Goal: Task Accomplishment & Management: Use online tool/utility

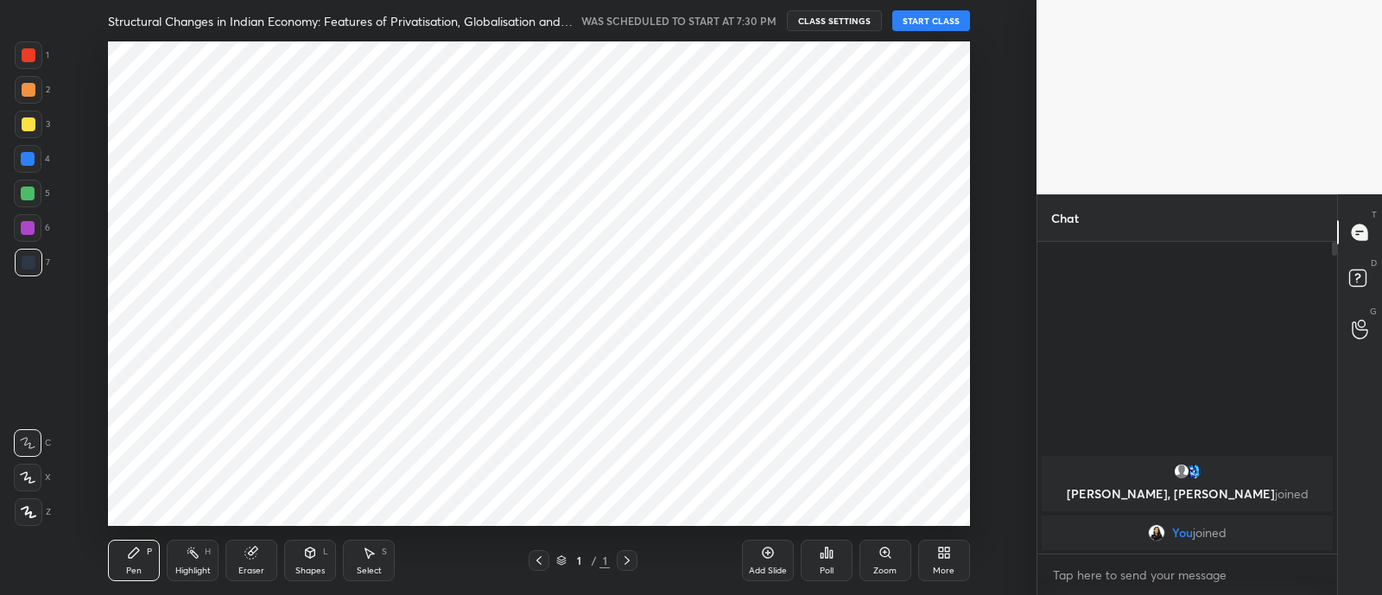
scroll to position [85878, 85394]
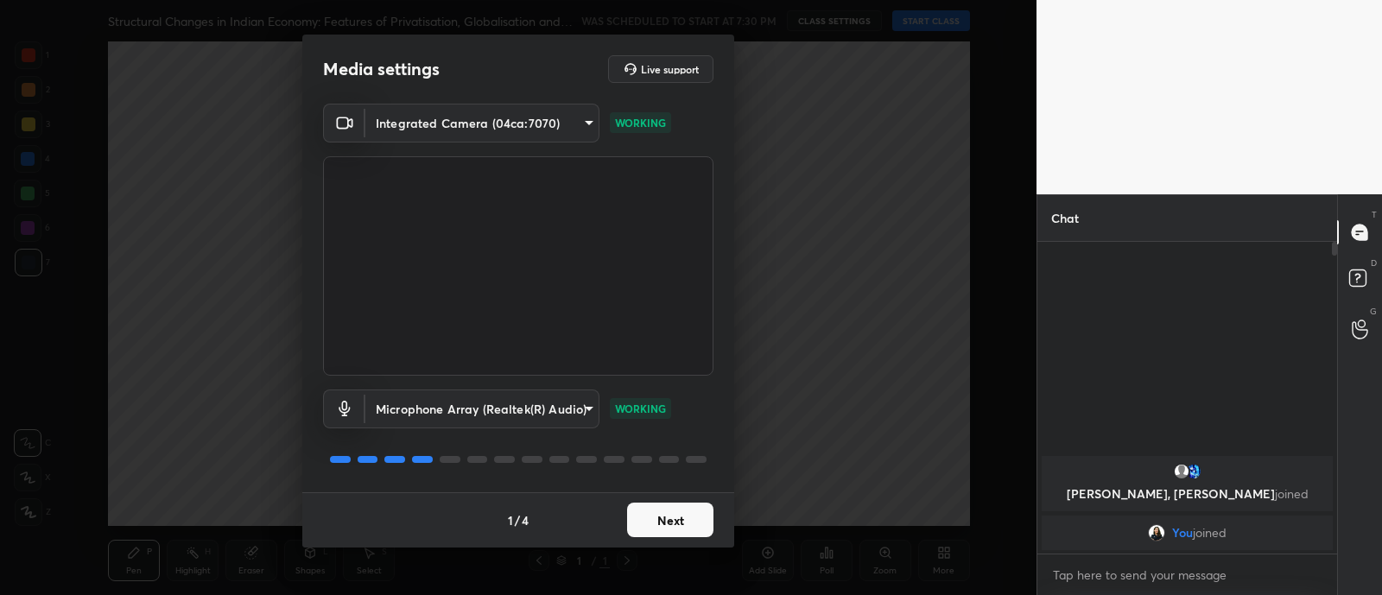
click at [491, 122] on body "1 2 3 4 5 6 7 C X Z C X Z E E Erase all H H Structural Changes in Indian Econom…" at bounding box center [691, 297] width 1382 height 595
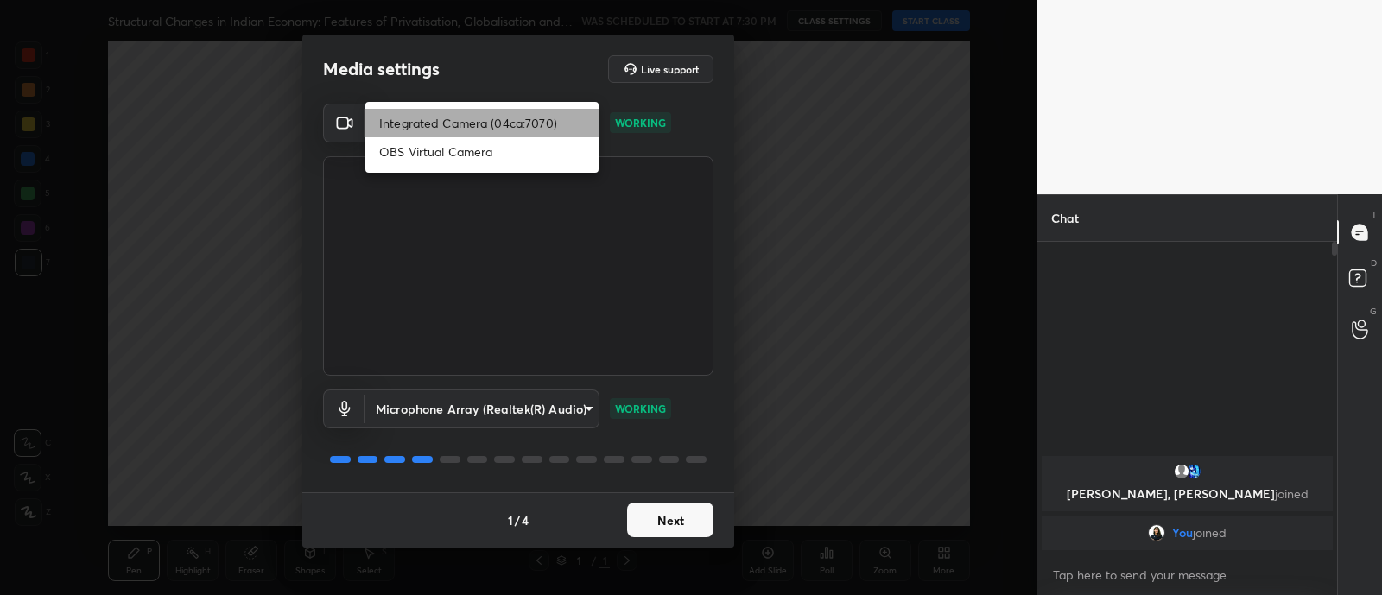
click at [491, 122] on li "Integrated Camera (04ca:7070)" at bounding box center [481, 123] width 233 height 28
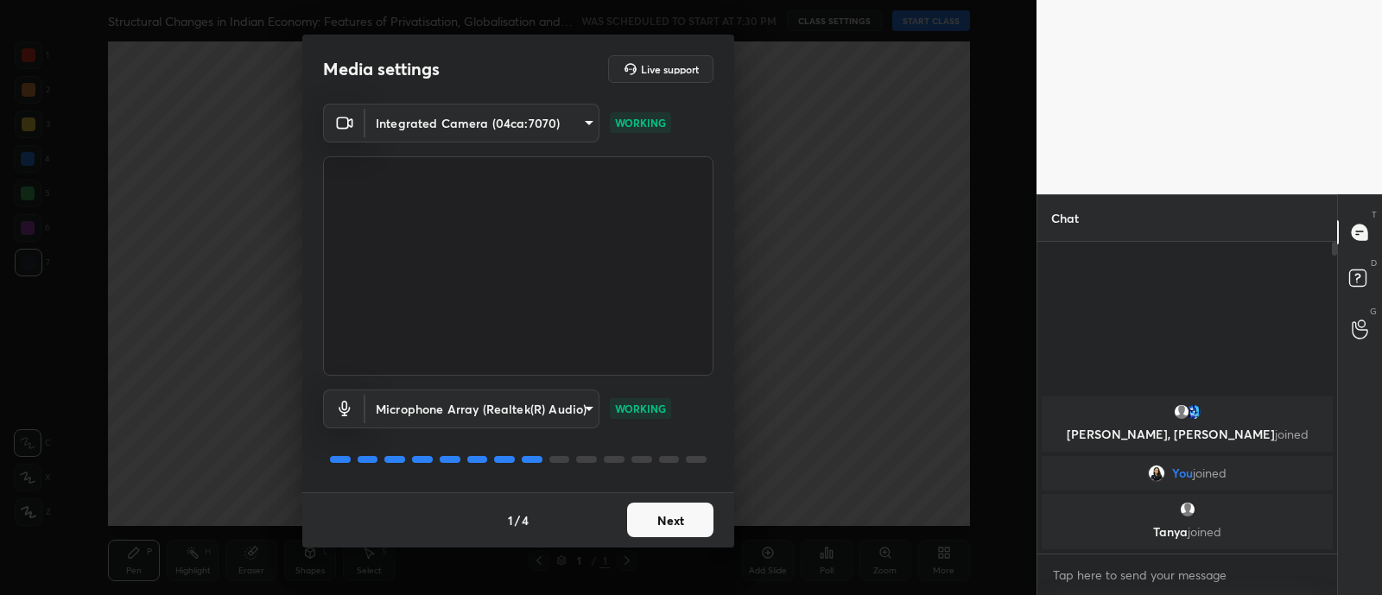
click at [442, 107] on body "1 2 3 4 5 6 7 C X Z C X Z E E Erase all H H Structural Changes in Indian Econom…" at bounding box center [691, 297] width 1382 height 595
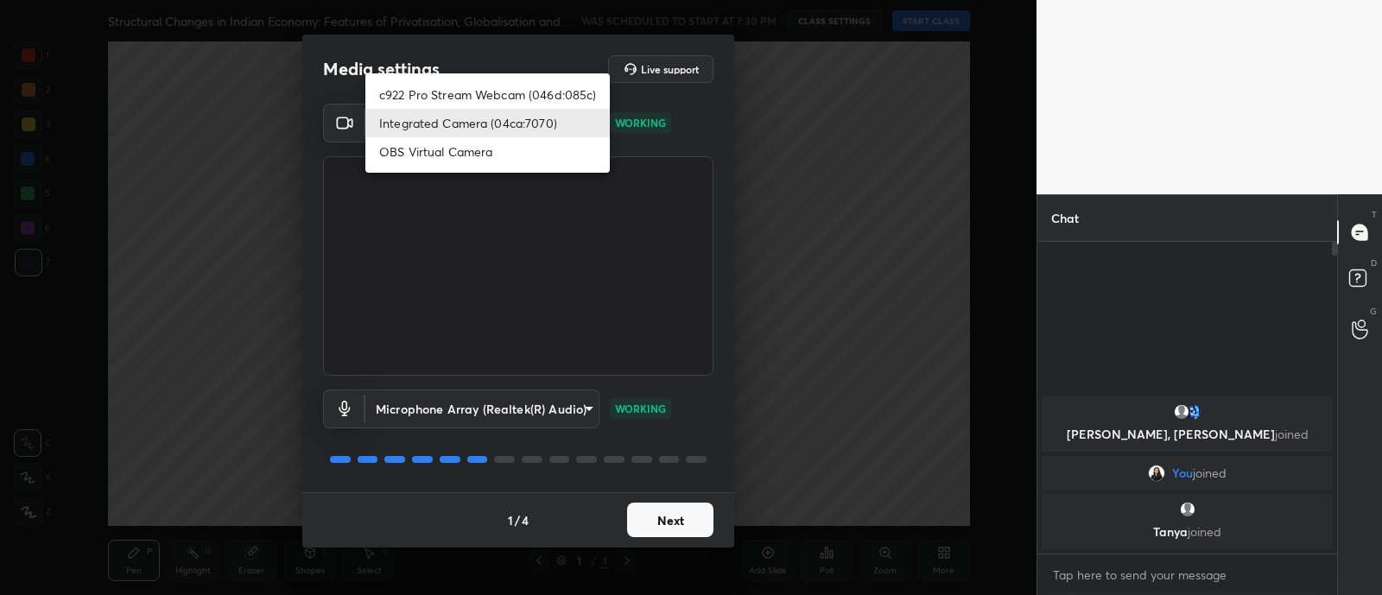
click at [450, 76] on ul "c922 Pro Stream Webcam (046d:085c) Integrated Camera (04ca:7070) OBS Virtual Ca…" at bounding box center [487, 122] width 244 height 99
click at [456, 86] on li "c922 Pro Stream Webcam (046d:085c)" at bounding box center [487, 94] width 244 height 28
type input "2ae91e0430c12170493f7084179d87fd6b971bcc25e564b51b6f325393cf4529"
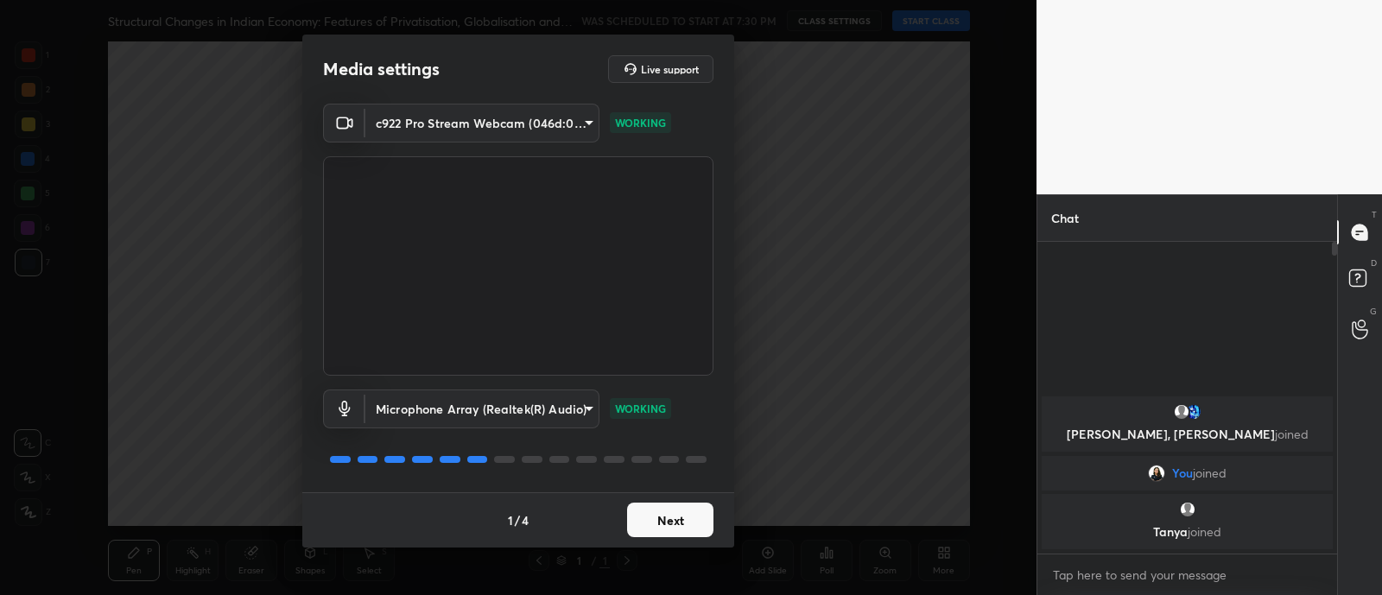
click at [662, 525] on button "Next" at bounding box center [670, 520] width 86 height 35
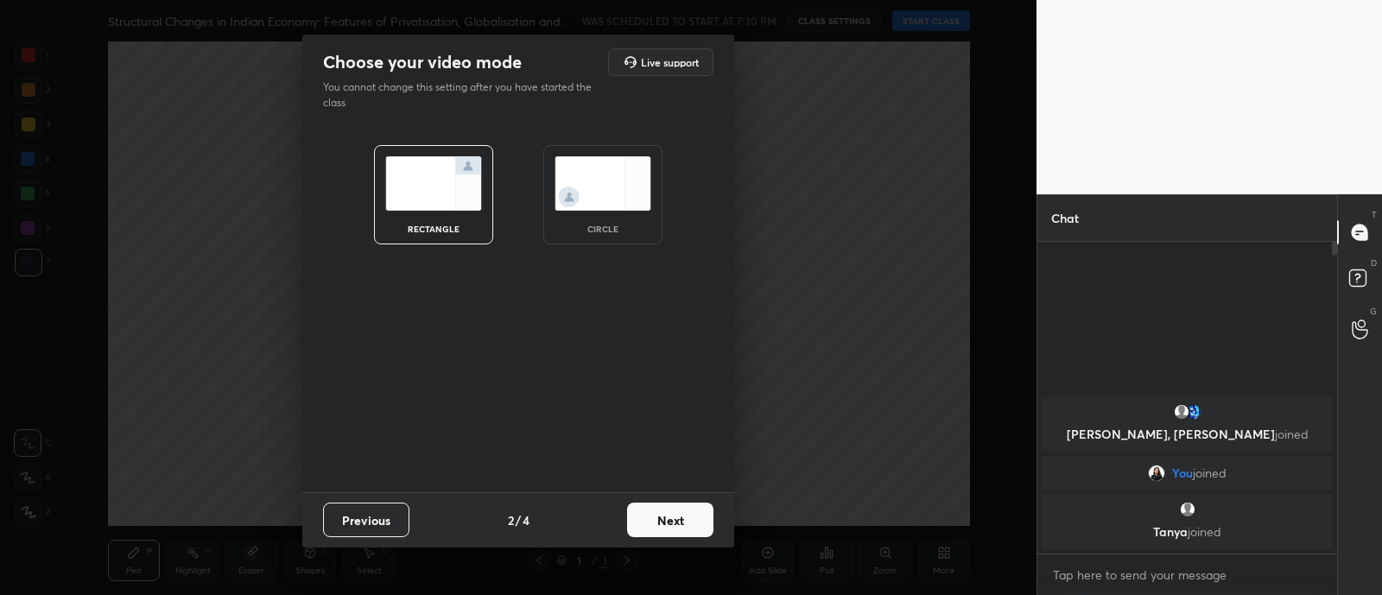
click at [622, 199] on img at bounding box center [602, 183] width 97 height 54
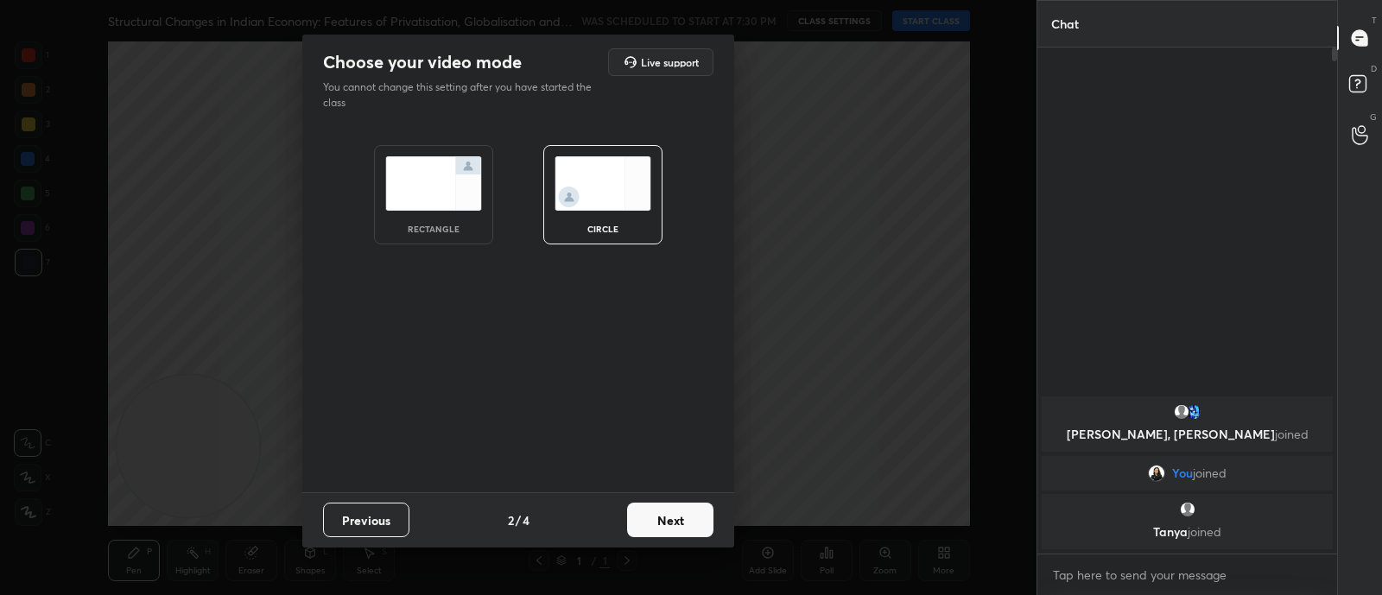
scroll to position [358, 294]
click at [674, 527] on button "Next" at bounding box center [670, 520] width 86 height 35
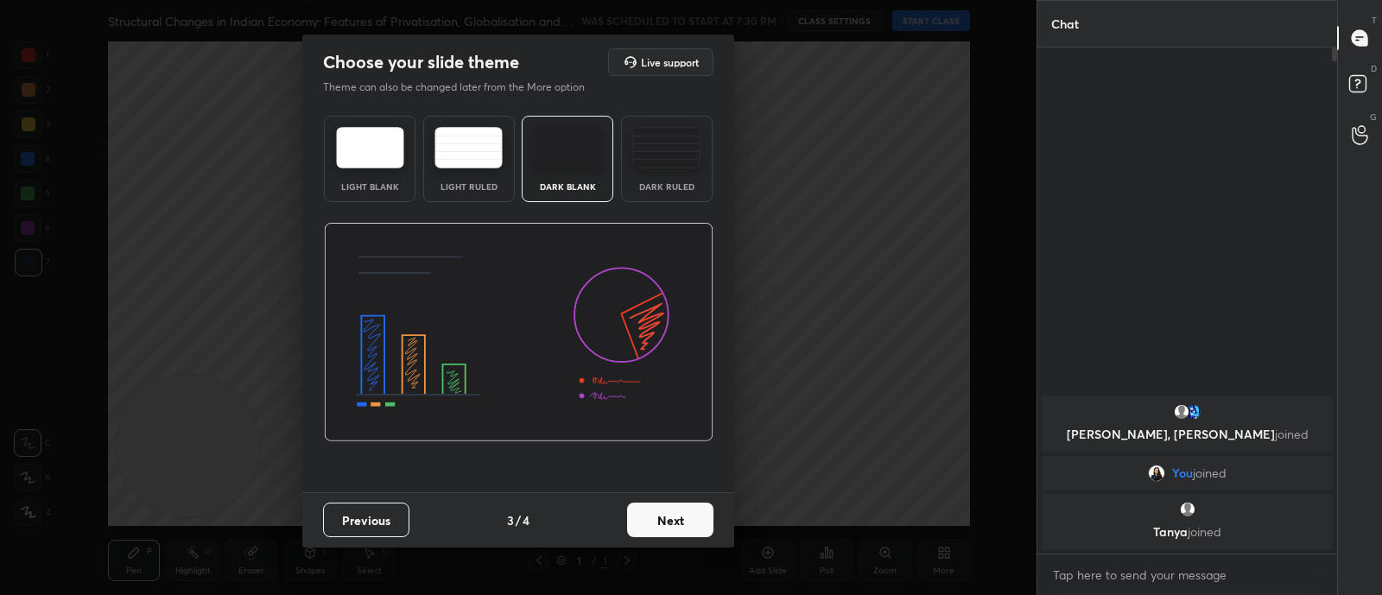
click at [655, 522] on button "Next" at bounding box center [670, 520] width 86 height 35
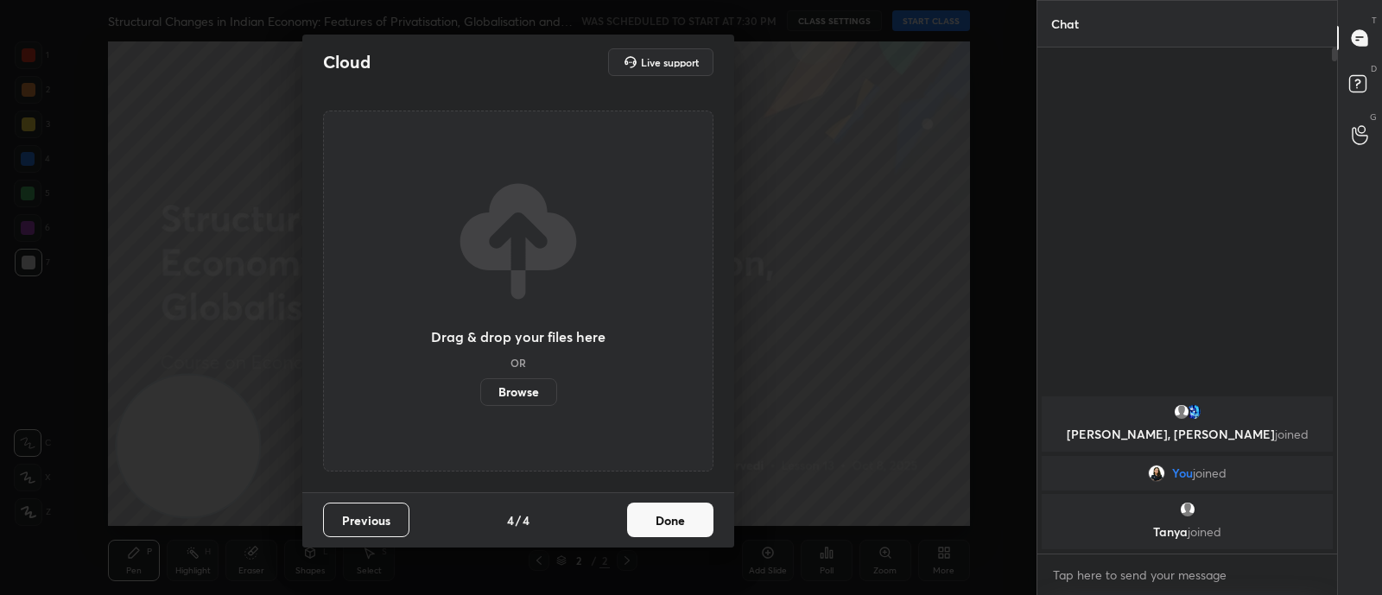
click at [671, 504] on button "Done" at bounding box center [670, 520] width 86 height 35
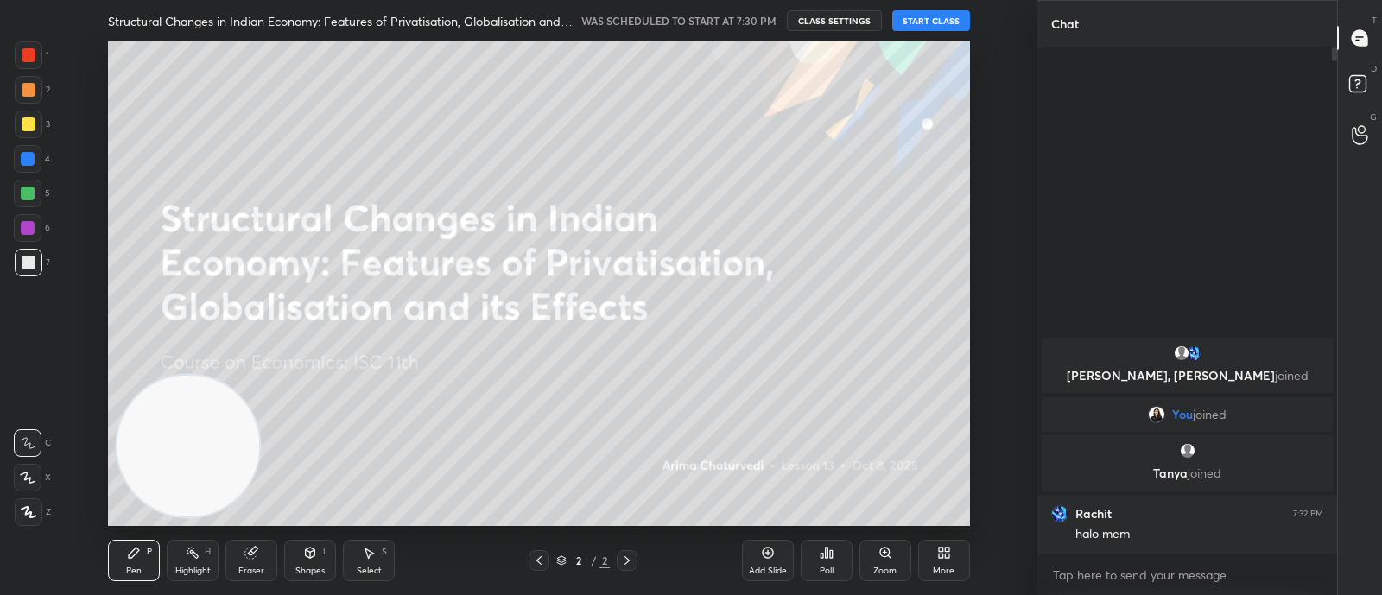
click at [948, 23] on button "START CLASS" at bounding box center [931, 20] width 78 height 21
click at [26, 159] on div at bounding box center [28, 159] width 14 height 14
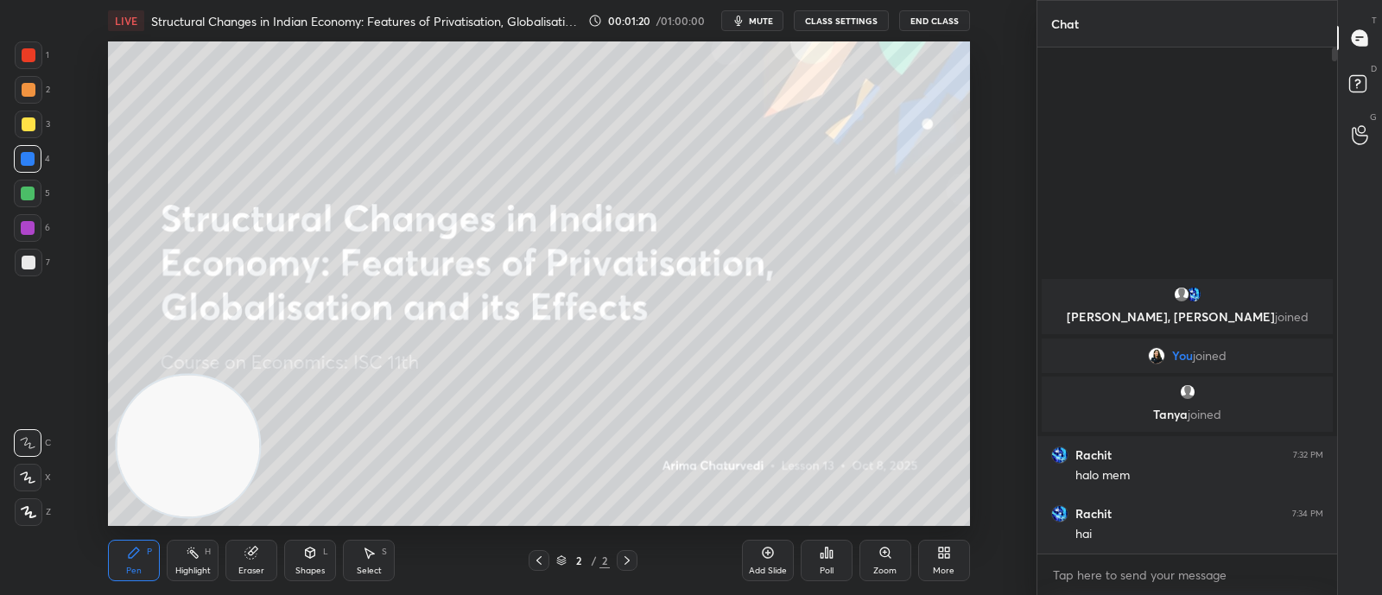
click at [949, 567] on div "More" at bounding box center [944, 571] width 22 height 9
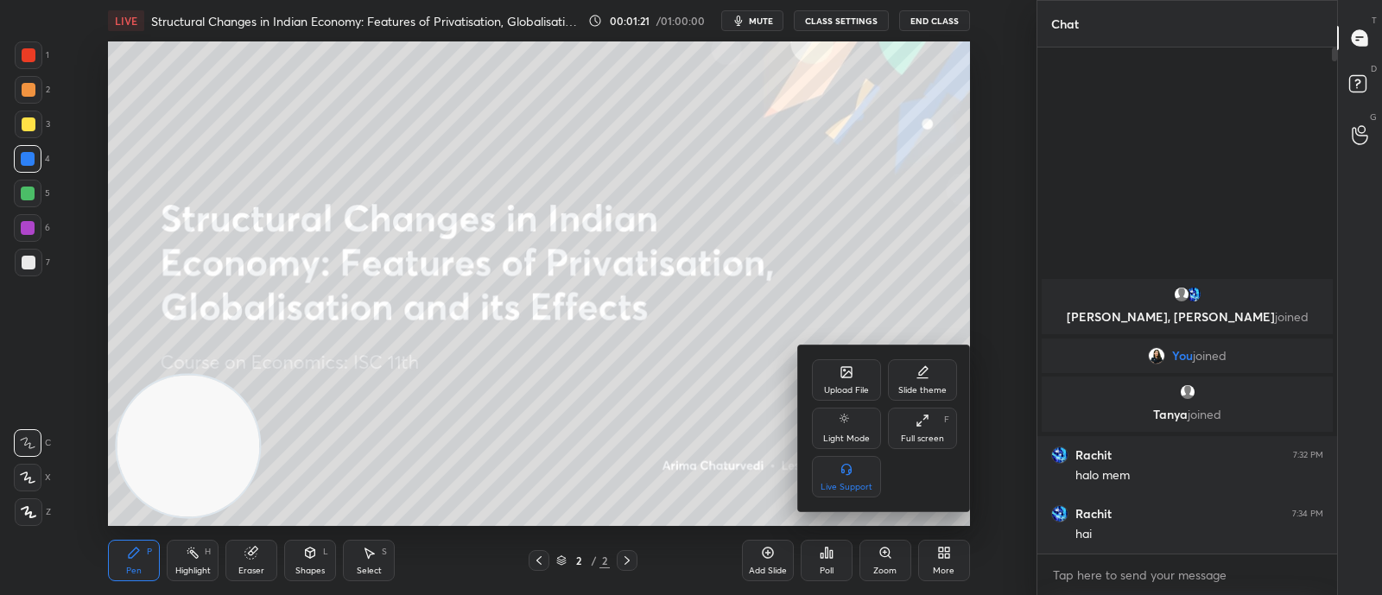
click at [858, 390] on div "Upload File" at bounding box center [846, 390] width 45 height 9
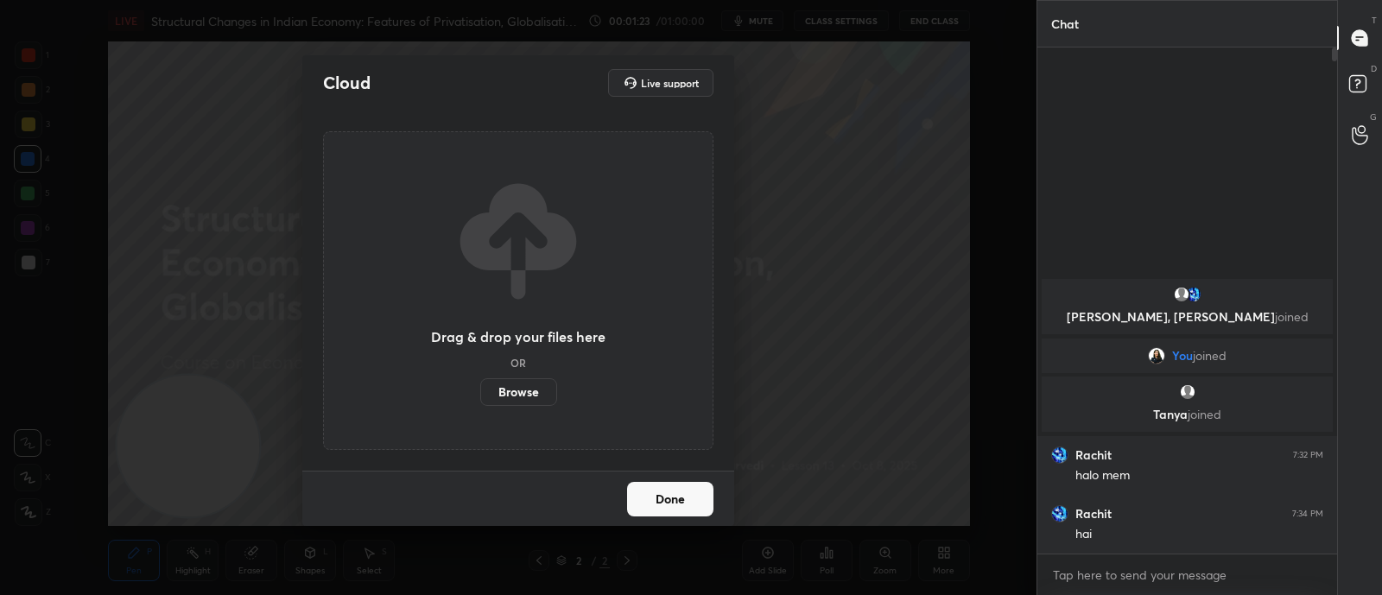
click at [535, 391] on label "Browse" at bounding box center [518, 392] width 77 height 28
click at [480, 391] on input "Browse" at bounding box center [480, 392] width 0 height 28
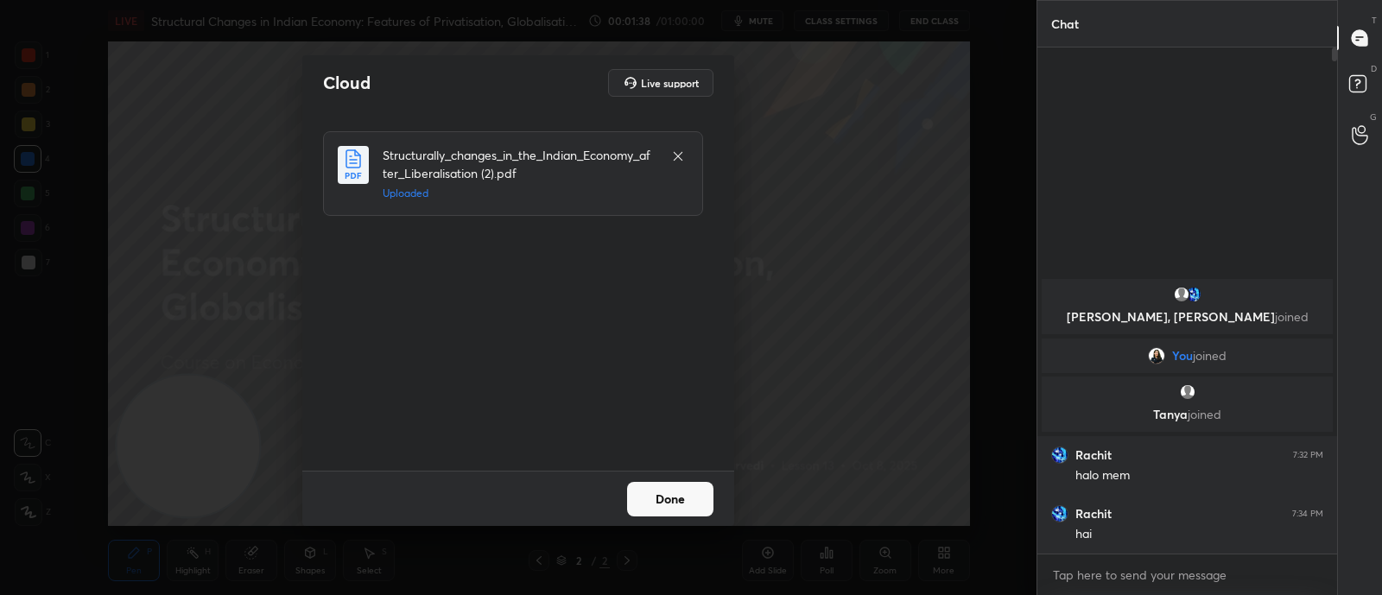
click at [657, 501] on button "Done" at bounding box center [670, 499] width 86 height 35
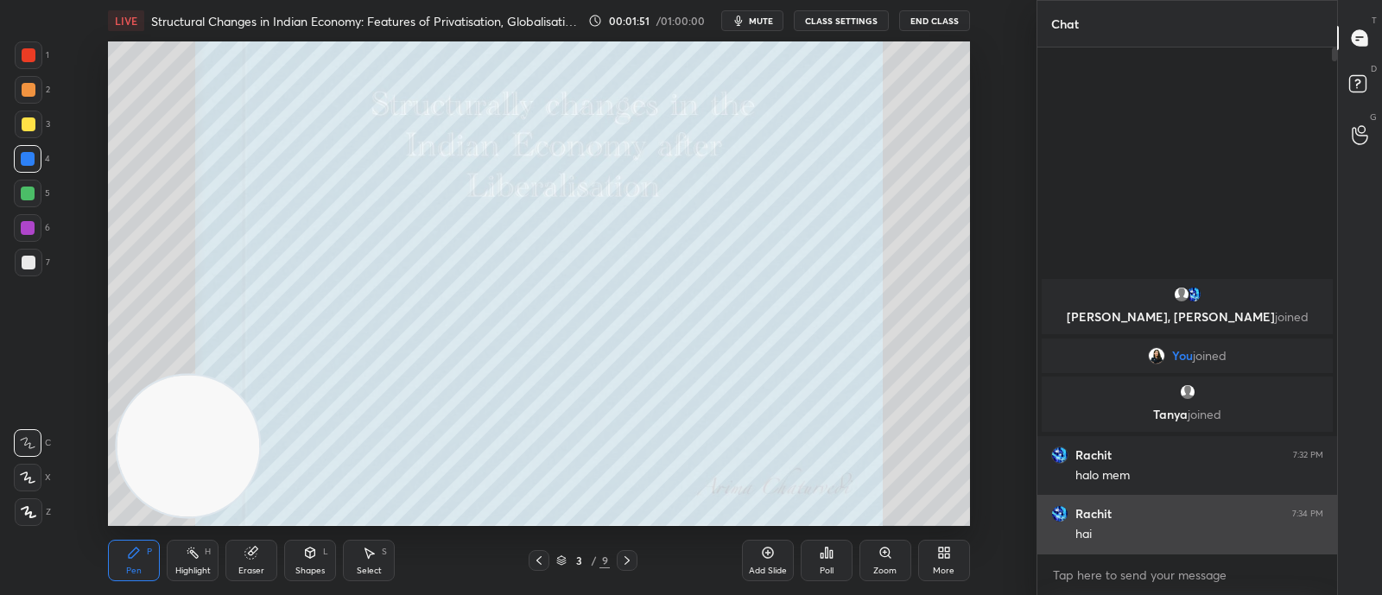
click at [1171, 552] on div "[PERSON_NAME] 7:34 PM hai" at bounding box center [1187, 524] width 300 height 59
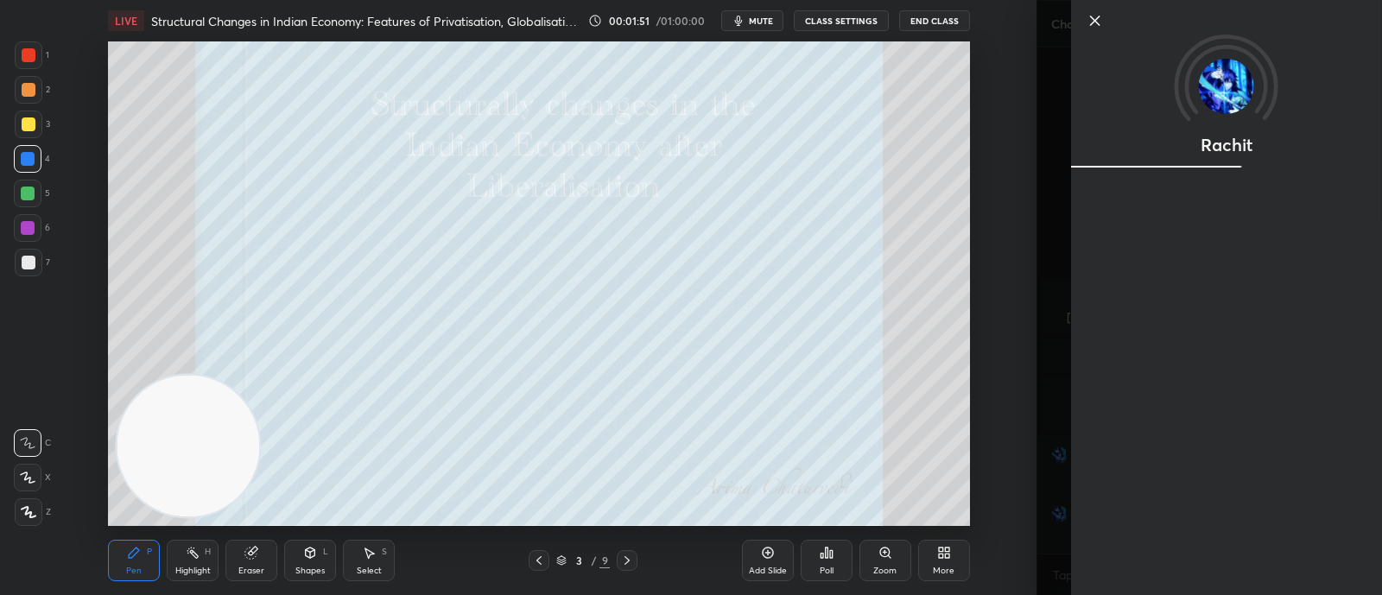
click at [1189, 585] on div "Rachit" at bounding box center [1226, 297] width 311 height 595
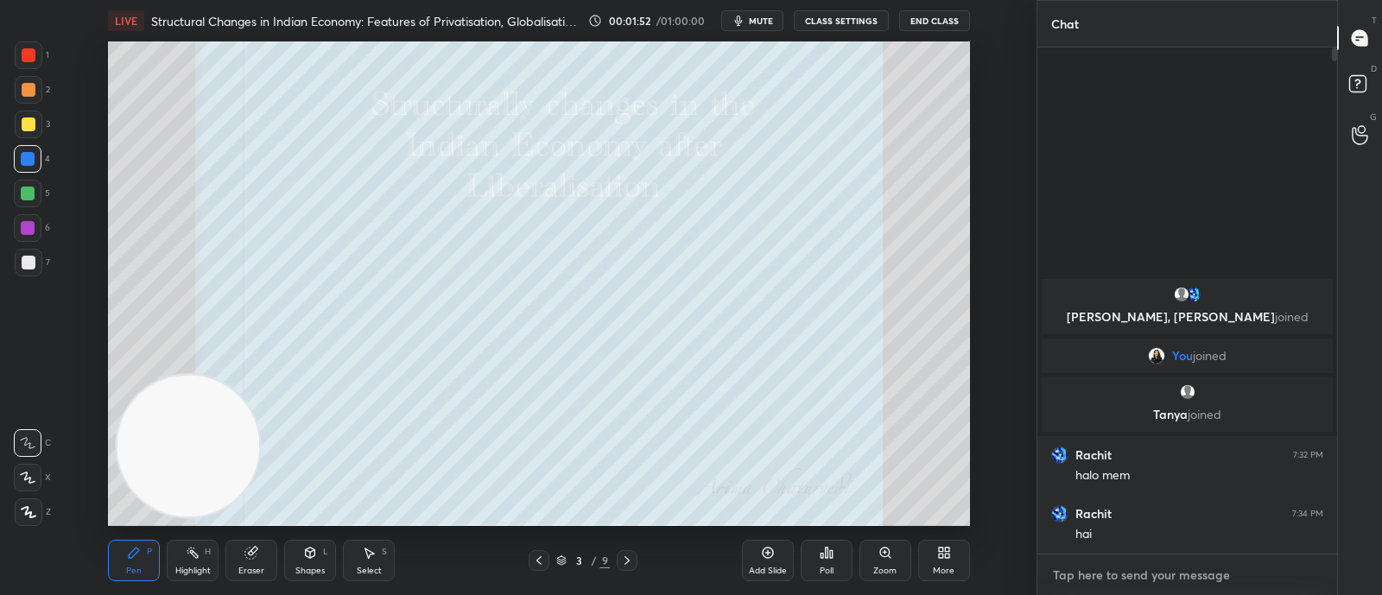
type textarea "x"
click at [1226, 585] on textarea at bounding box center [1187, 575] width 272 height 28
paste textarea "[URL][DOMAIN_NAME]"
type textarea "[URL][DOMAIN_NAME]"
type textarea "x"
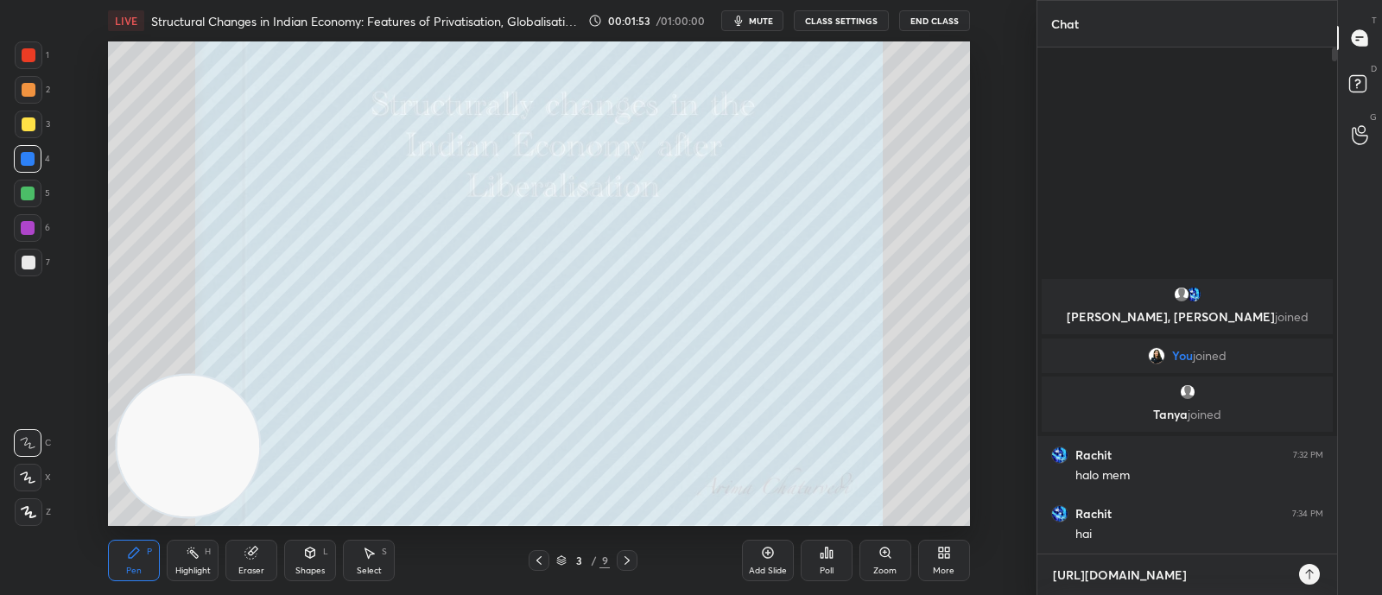
type textarea "[URL][DOMAIN_NAME]"
type textarea "x"
click at [1311, 568] on icon at bounding box center [1309, 574] width 14 height 14
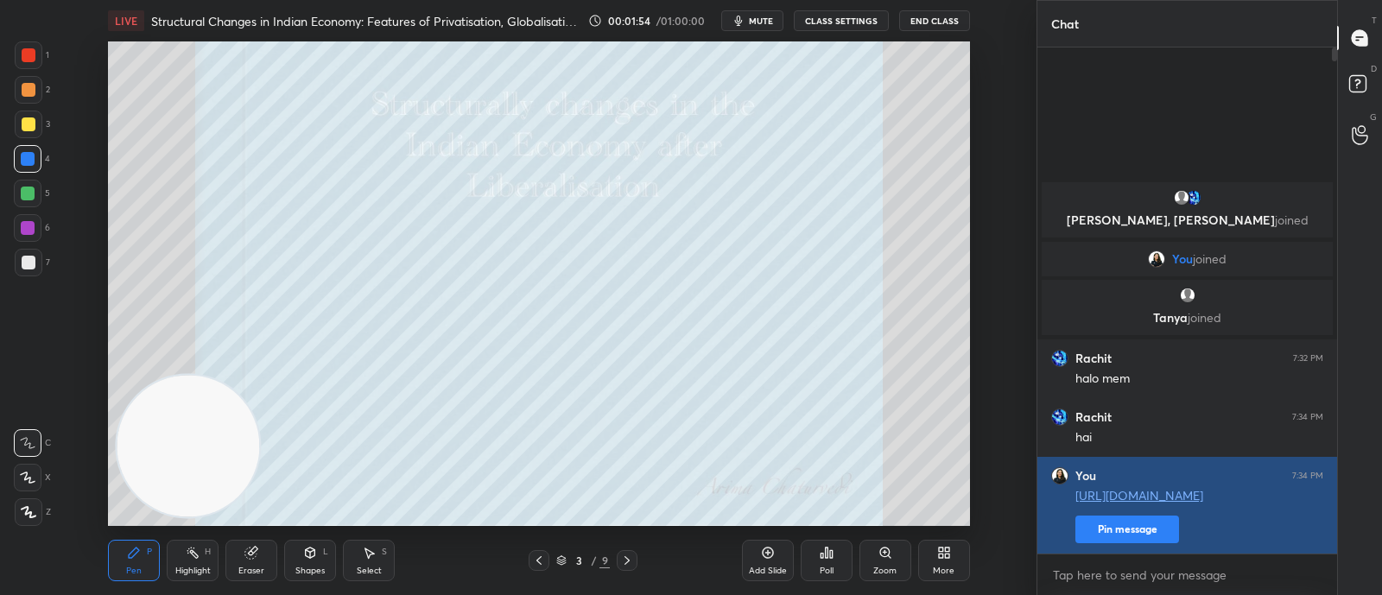
type textarea "x"
click at [1123, 535] on button "Pin message" at bounding box center [1127, 530] width 104 height 28
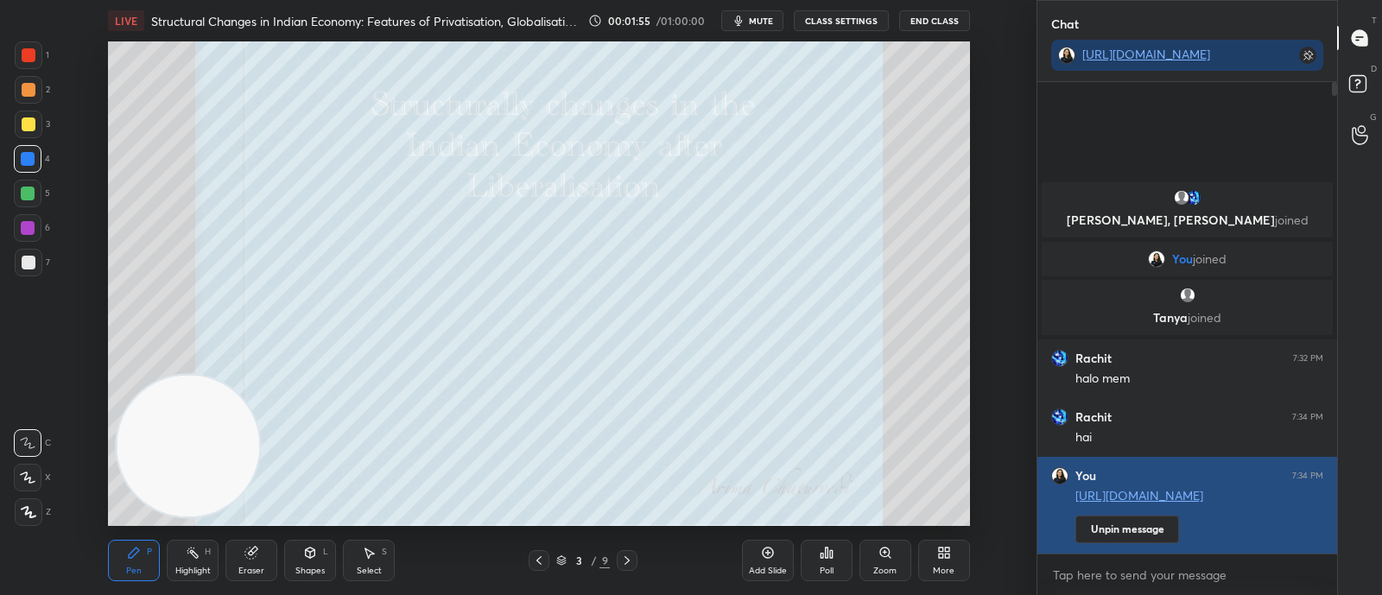
scroll to position [324, 294]
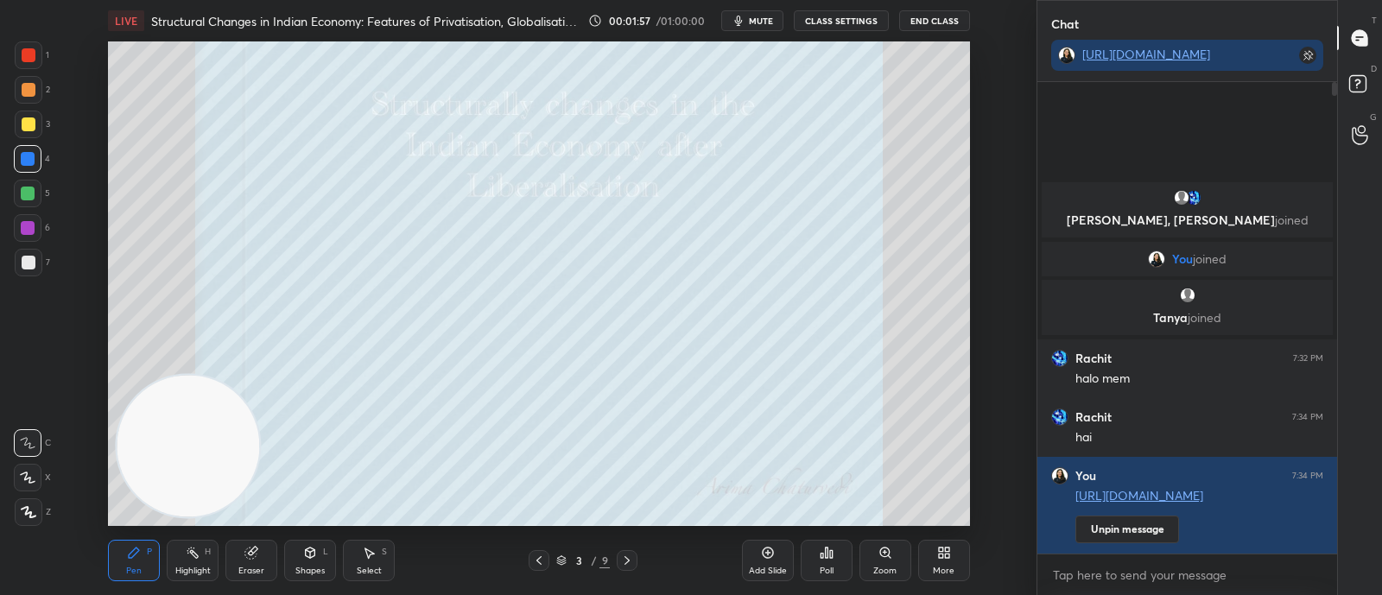
click at [749, 20] on button "mute" at bounding box center [752, 20] width 62 height 21
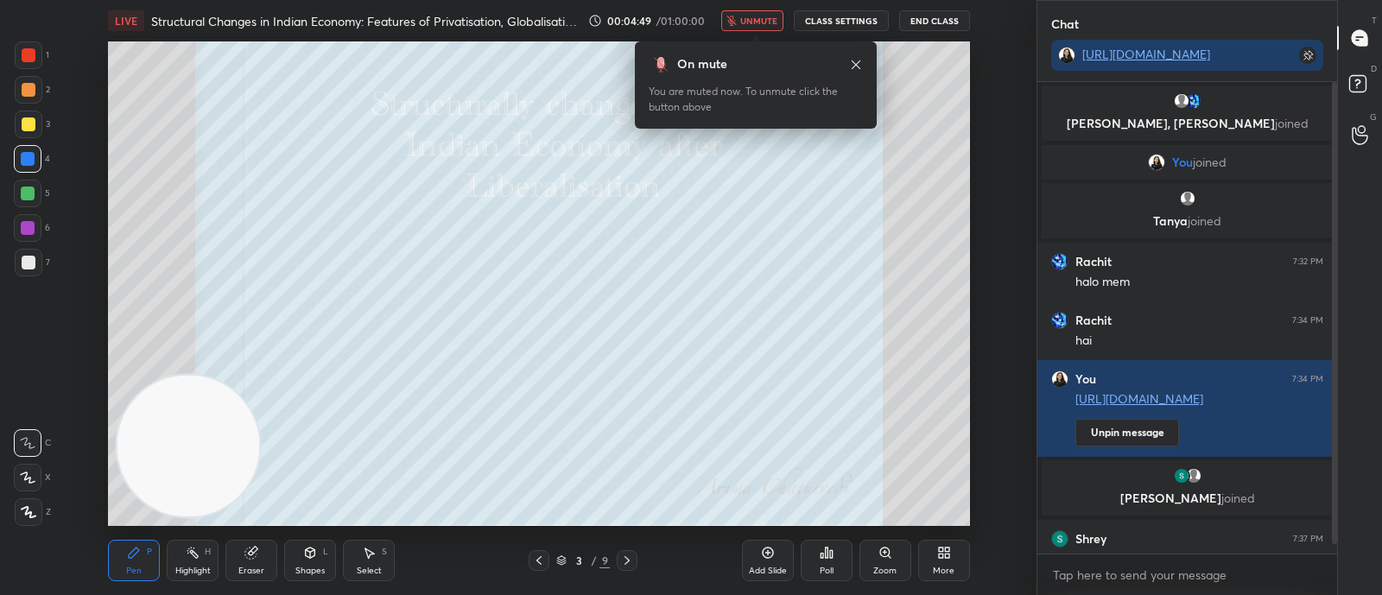
click at [737, 19] on icon "button" at bounding box center [731, 21] width 9 height 10
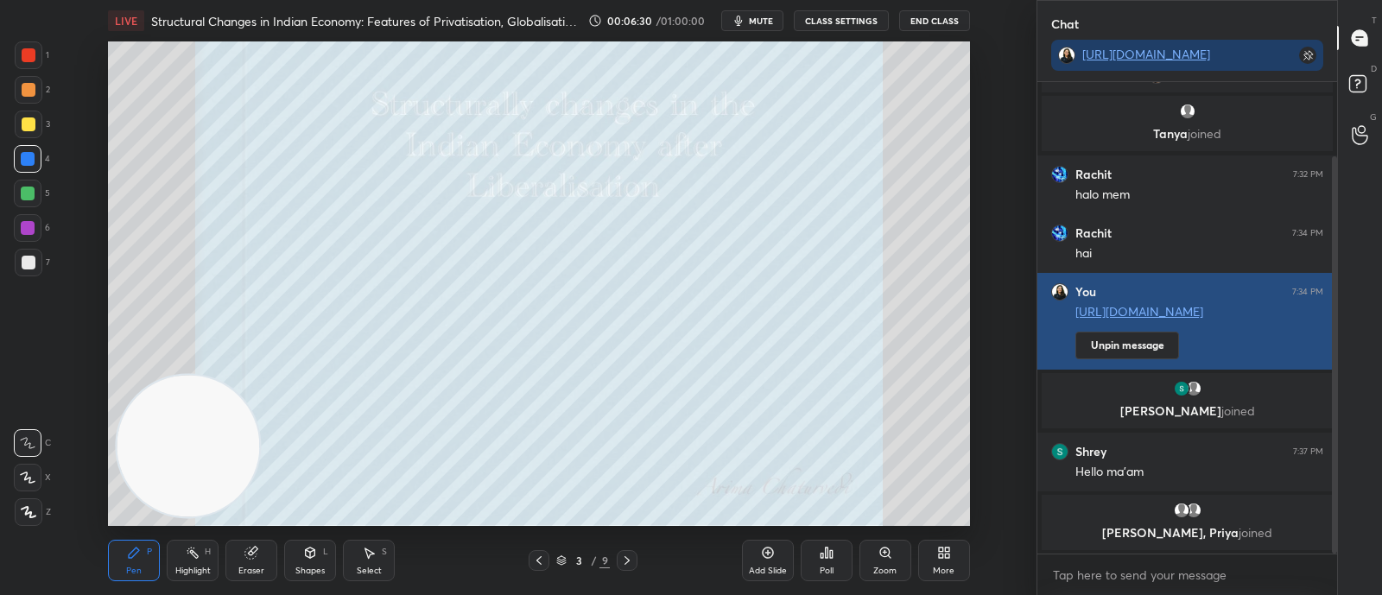
scroll to position [88, 0]
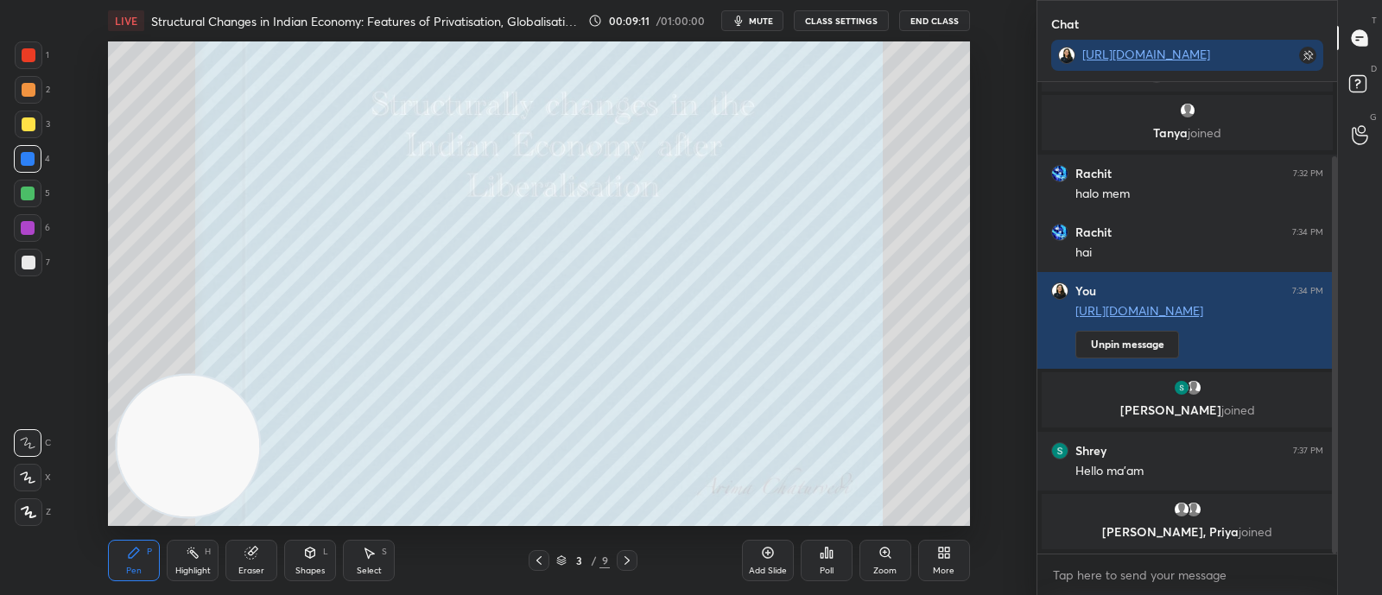
click at [744, 23] on icon "button" at bounding box center [738, 21] width 14 height 14
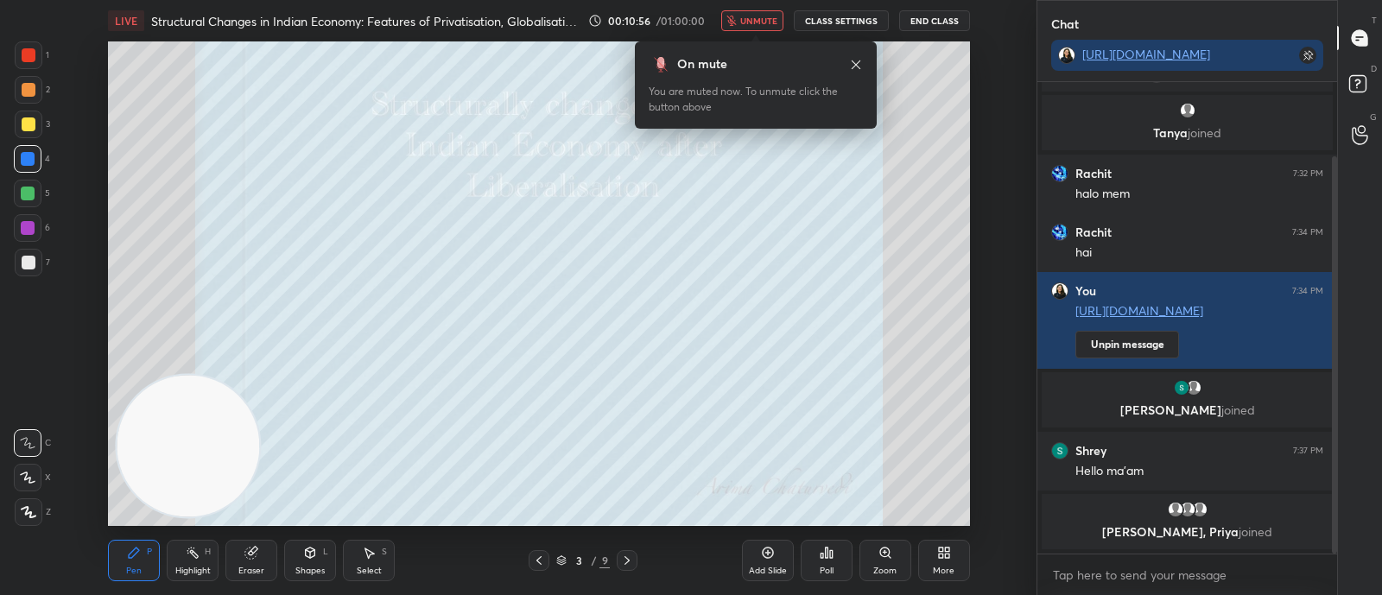
click at [751, 19] on span "unmute" at bounding box center [758, 21] width 37 height 12
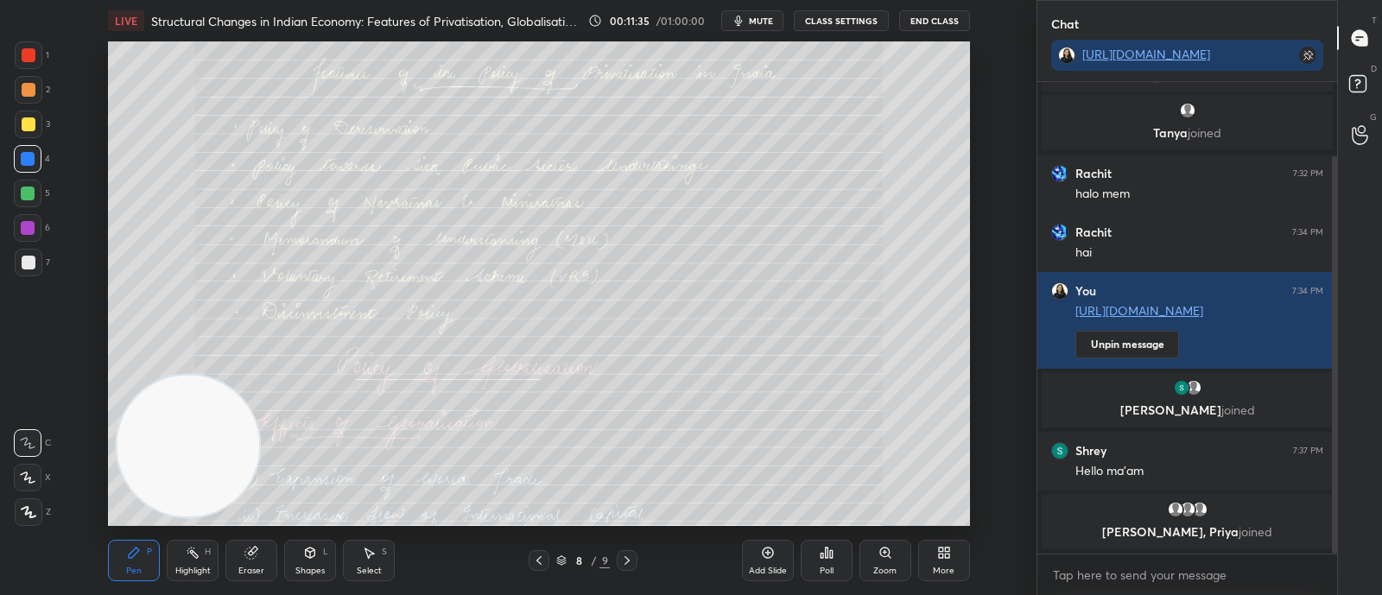
click at [873, 567] on div "Zoom" at bounding box center [884, 571] width 23 height 9
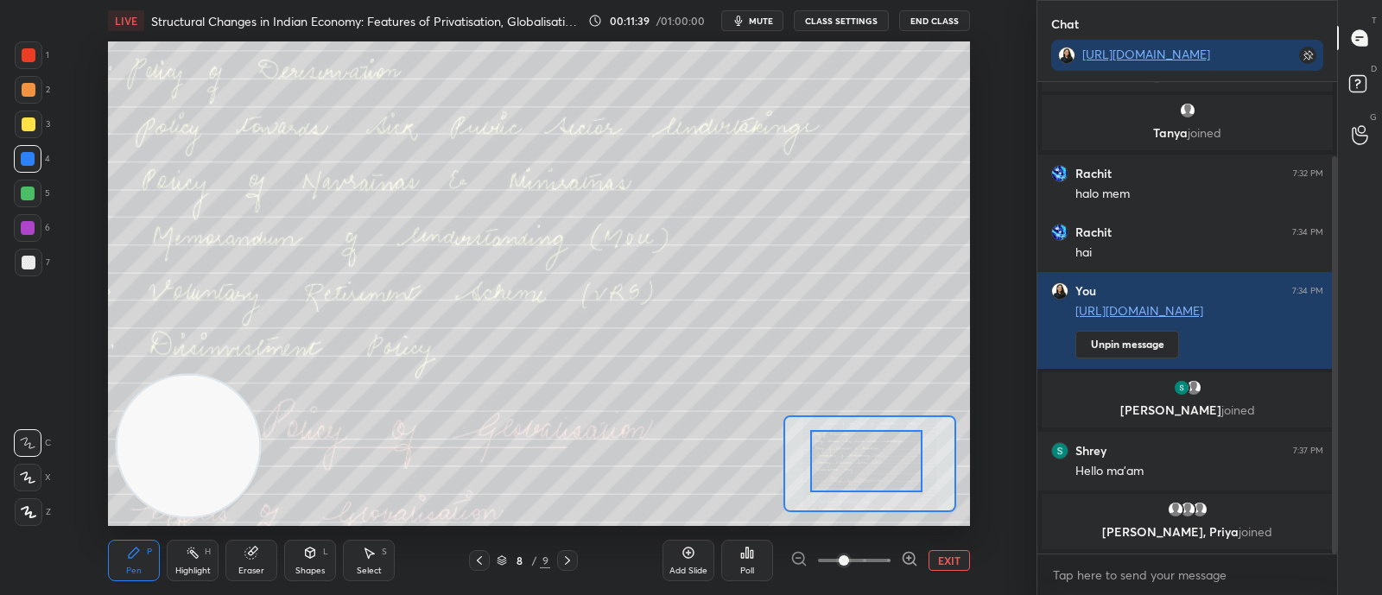
drag, startPoint x: 858, startPoint y: 479, endPoint x: 884, endPoint y: 472, distance: 26.8
drag, startPoint x: 884, startPoint y: 472, endPoint x: 883, endPoint y: 511, distance: 38.9
click at [883, 511] on div "LIVE Structural Changes in Indian Economy: Features of Privatisation, Globalisa…" at bounding box center [538, 297] width 967 height 595
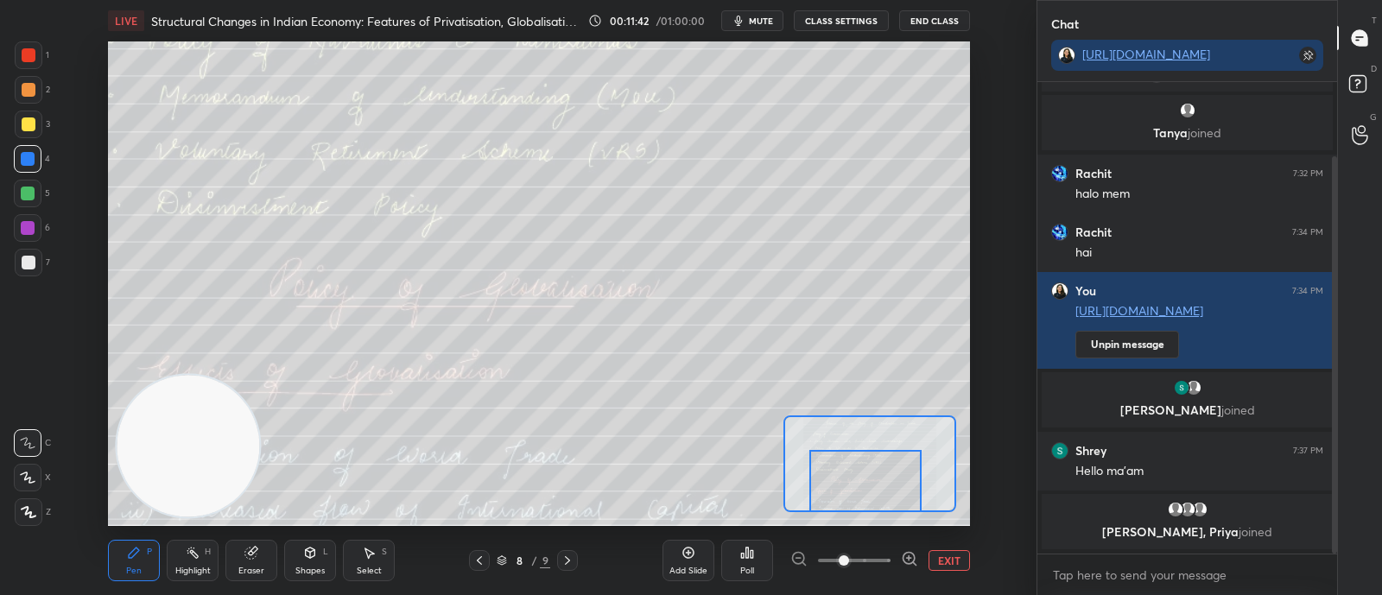
drag, startPoint x: 883, startPoint y: 511, endPoint x: 852, endPoint y: 524, distance: 34.5
click at [852, 524] on div "Add Slide Poll EXIT" at bounding box center [815, 560] width 307 height 97
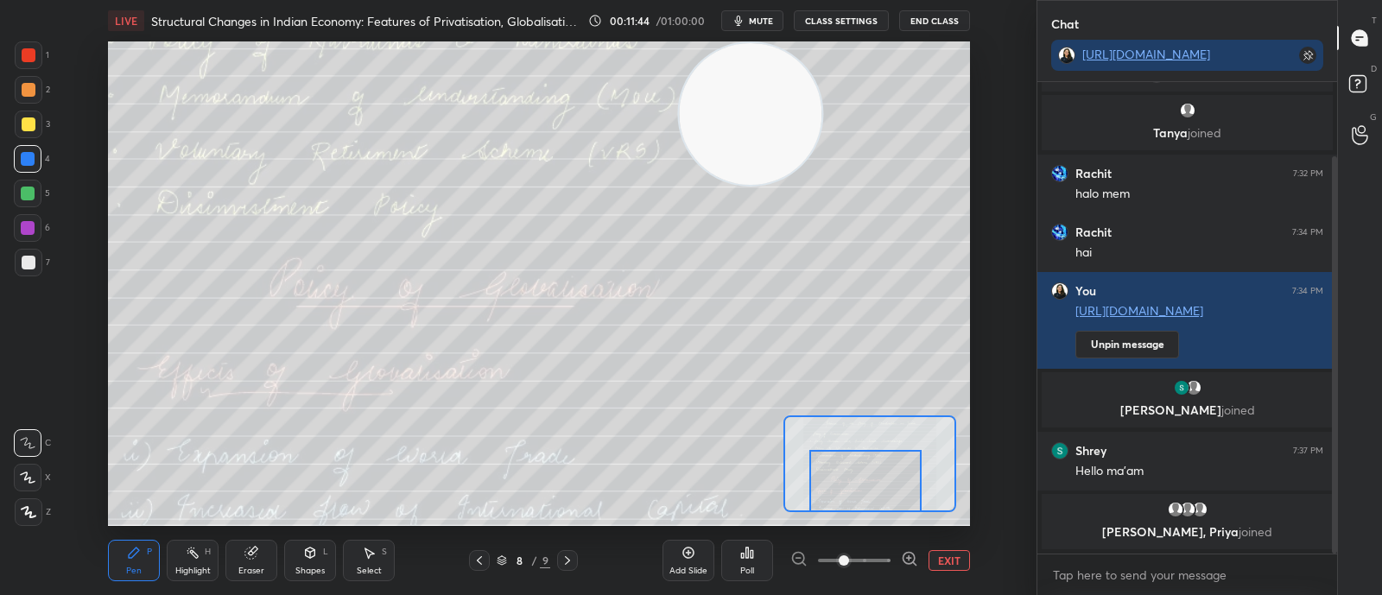
drag, startPoint x: 206, startPoint y: 445, endPoint x: 858, endPoint y: -130, distance: 868.8
click at [858, 0] on html "1 2 3 4 5 6 7 C X Z C X Z E E Erase all H H LIVE Structural Changes in Indian E…" at bounding box center [691, 0] width 1382 height 0
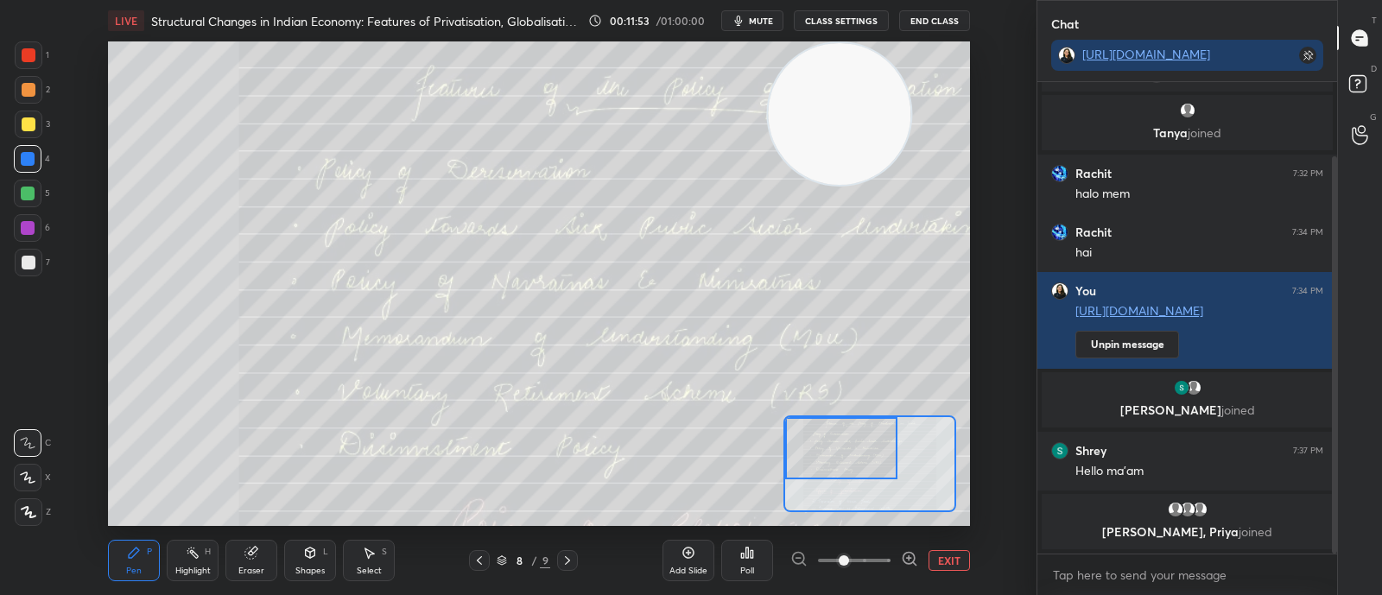
click at [820, 355] on div "Setting up your live class Poll for secs No correct answer Start poll" at bounding box center [539, 283] width 862 height 484
drag, startPoint x: 834, startPoint y: 461, endPoint x: 845, endPoint y: 460, distance: 11.3
click at [845, 460] on div at bounding box center [852, 448] width 112 height 62
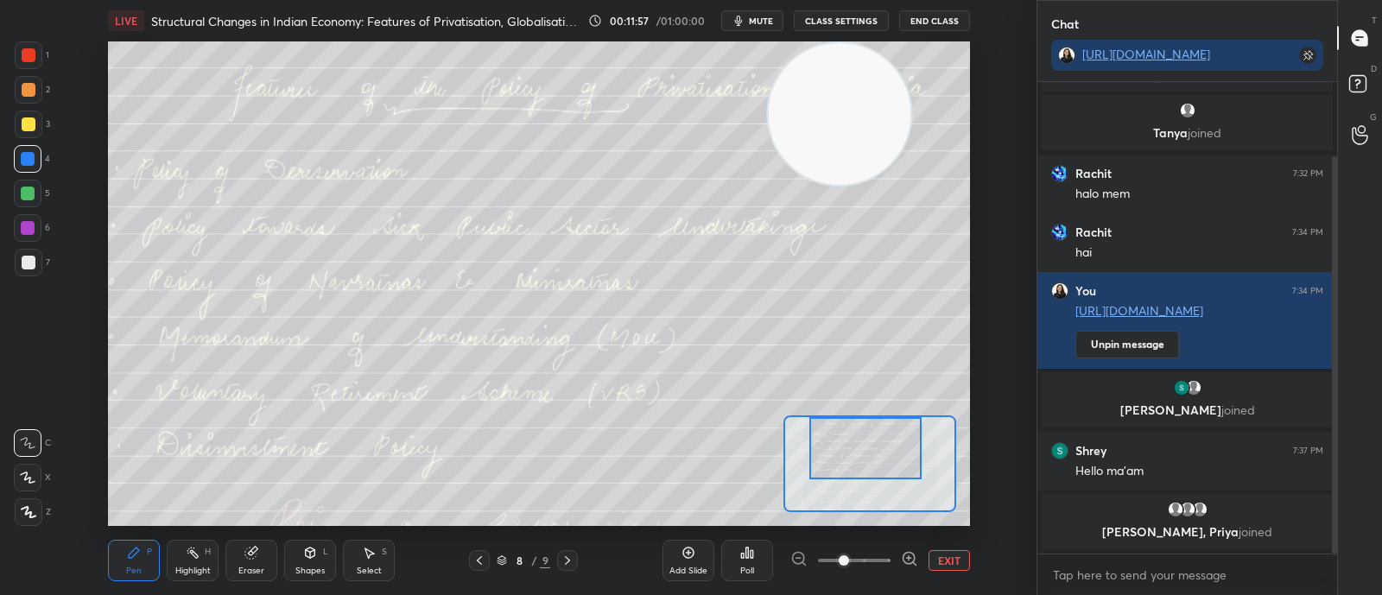
drag, startPoint x: 845, startPoint y: 460, endPoint x: 858, endPoint y: 459, distance: 13.0
click at [858, 459] on div at bounding box center [865, 448] width 112 height 62
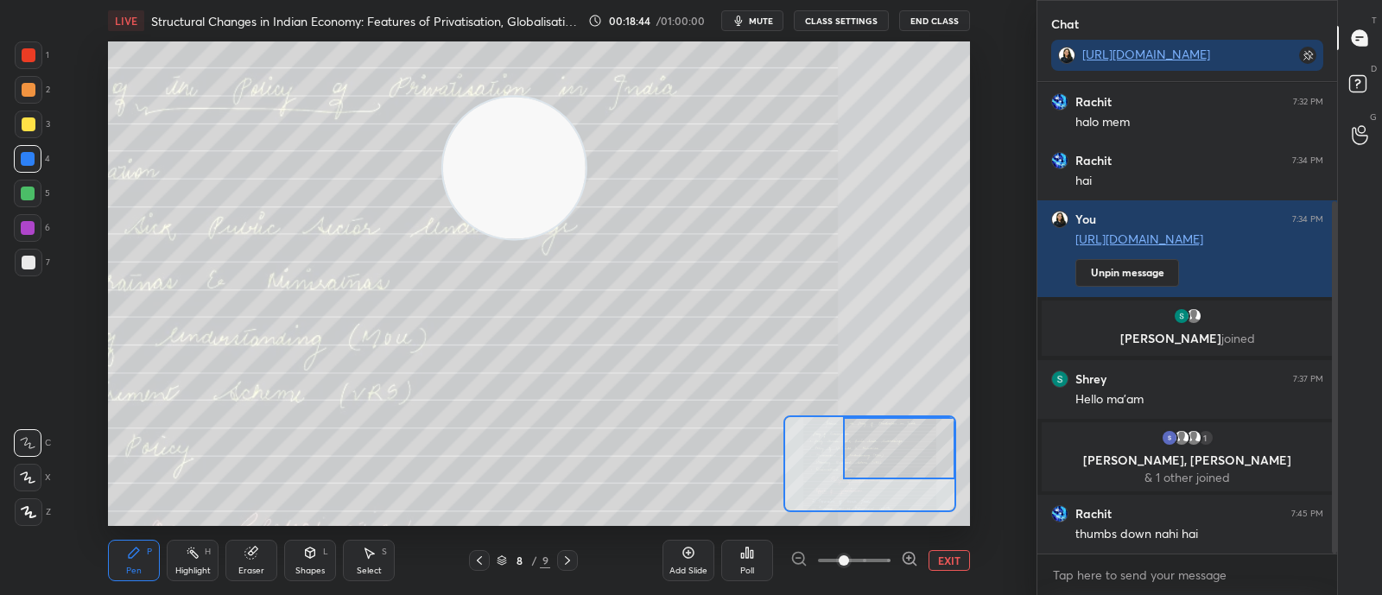
scroll to position [223, 0]
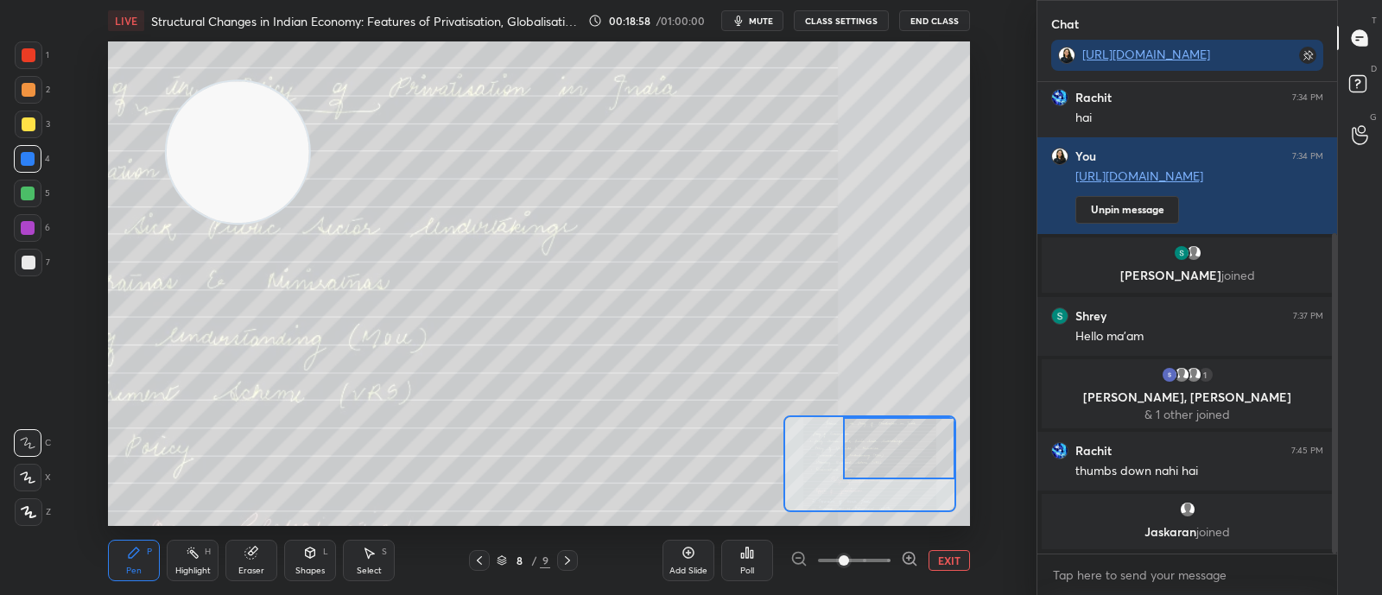
click at [251, 575] on div "Eraser" at bounding box center [251, 571] width 26 height 9
click at [17, 529] on div "1 2 3 4 5 6 7 C X Z C X Z E E Erase all H H LIVE Structural Changes in Indian E…" at bounding box center [511, 297] width 1023 height 595
click at [15, 520] on div "Erase all" at bounding box center [28, 512] width 28 height 28
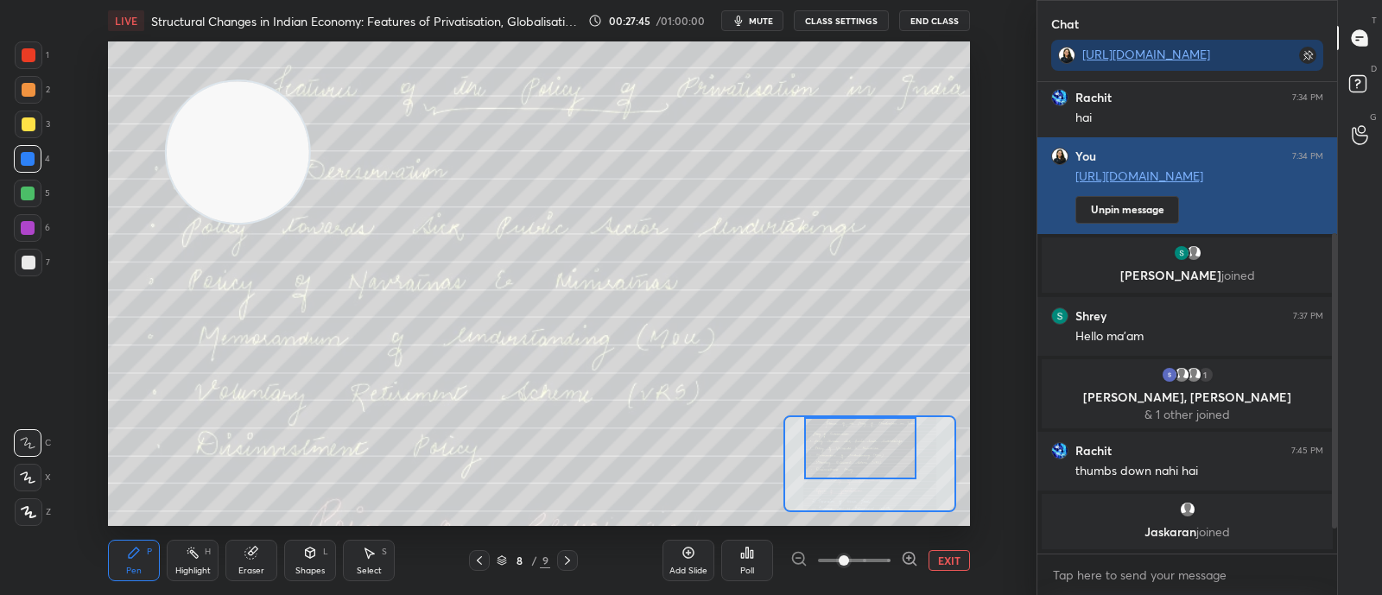
scroll to position [281, 0]
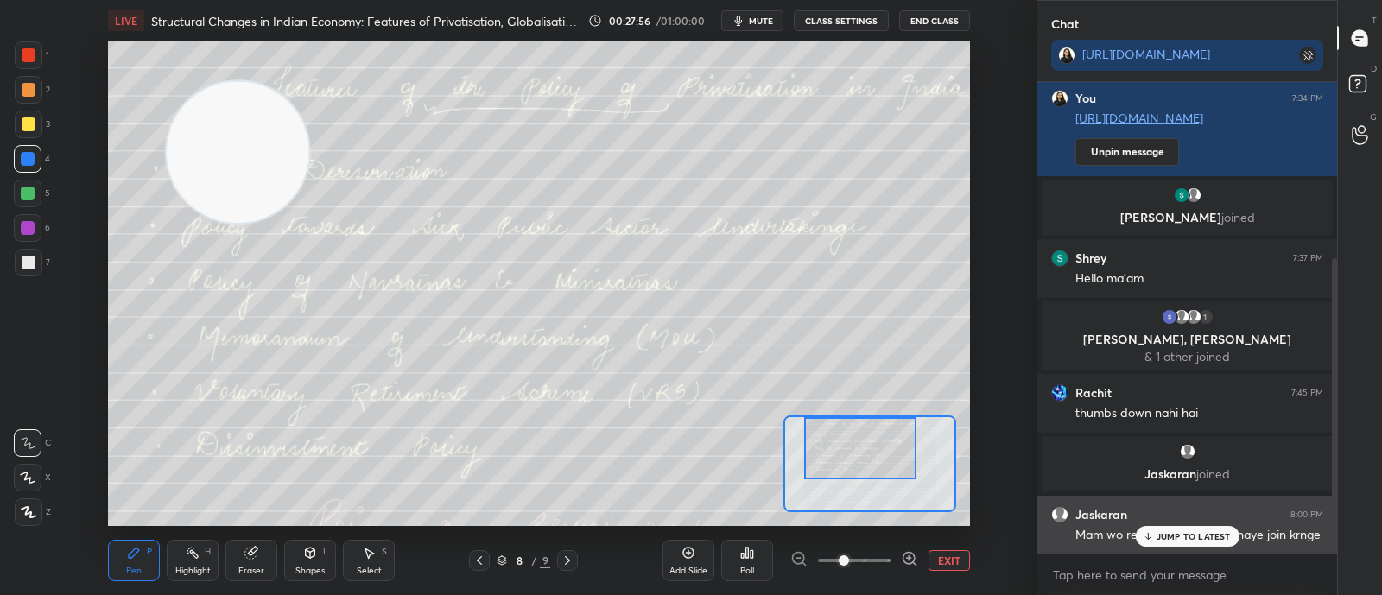
click at [1151, 539] on icon at bounding box center [1147, 536] width 11 height 10
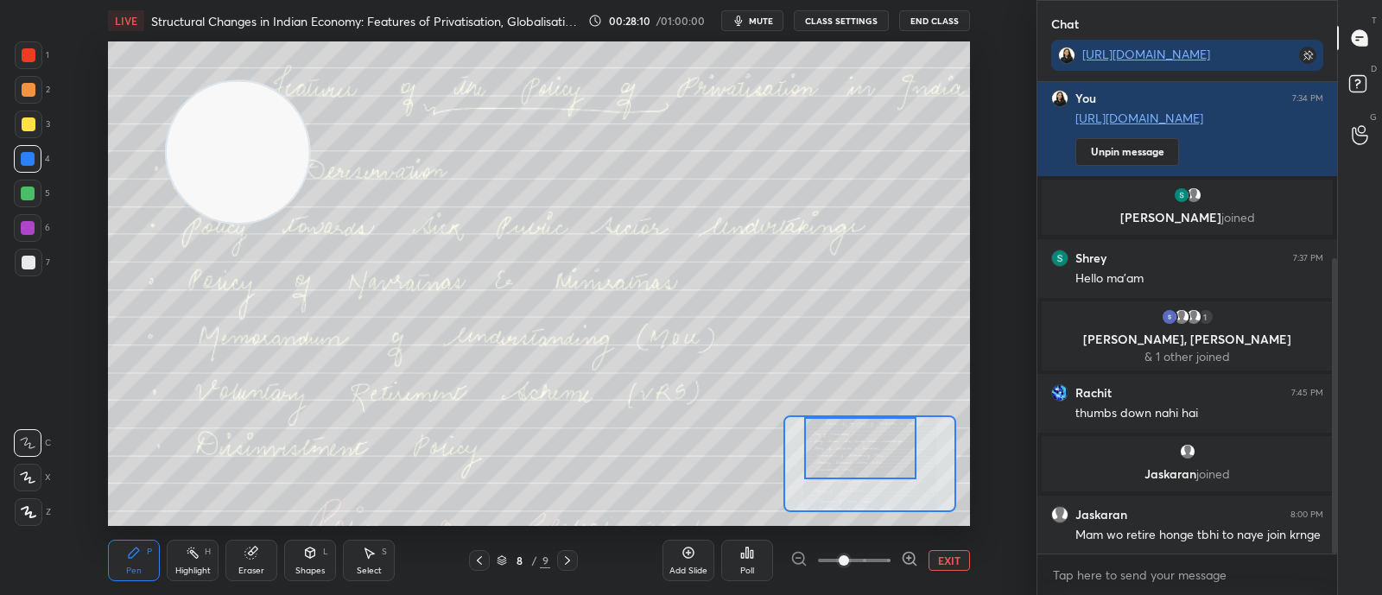
click at [54, 192] on div "1 2 3 4 5 6 7 C X Z C X Z E E Erase all H H" at bounding box center [27, 283] width 55 height 484
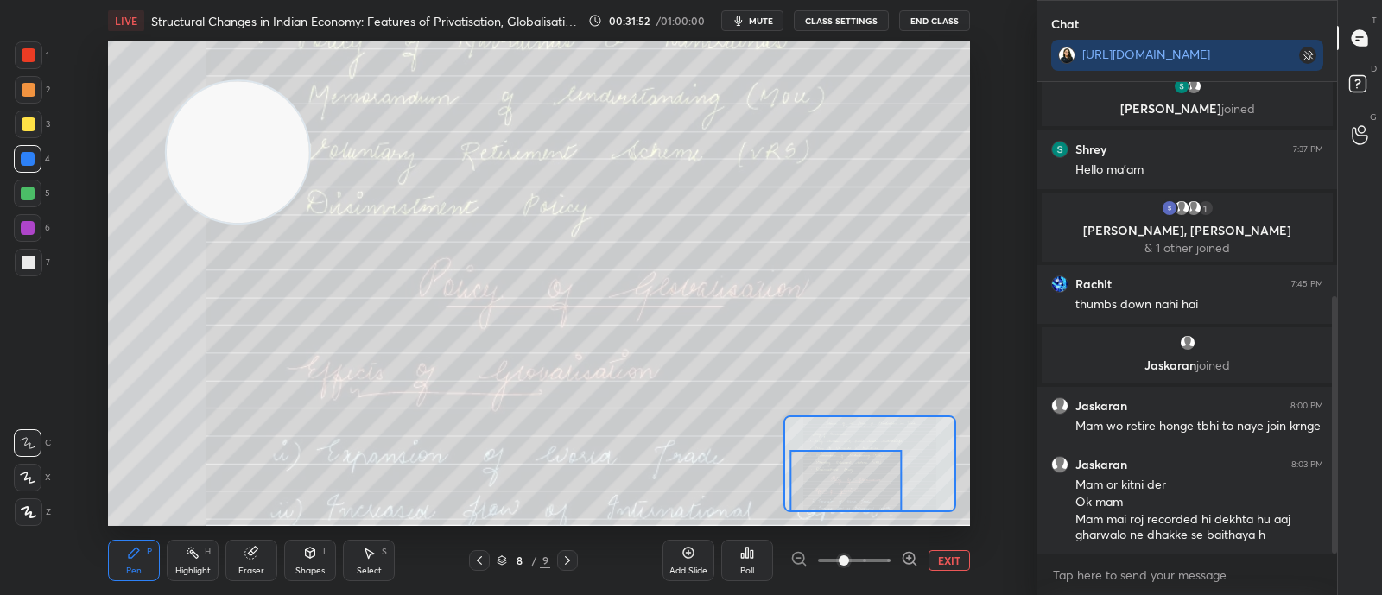
scroll to position [390, 0]
click at [250, 554] on icon at bounding box center [250, 553] width 11 height 11
click at [54, 503] on div "E E Erase all" at bounding box center [35, 474] width 43 height 104
click at [38, 524] on div "Erase all" at bounding box center [28, 512] width 28 height 28
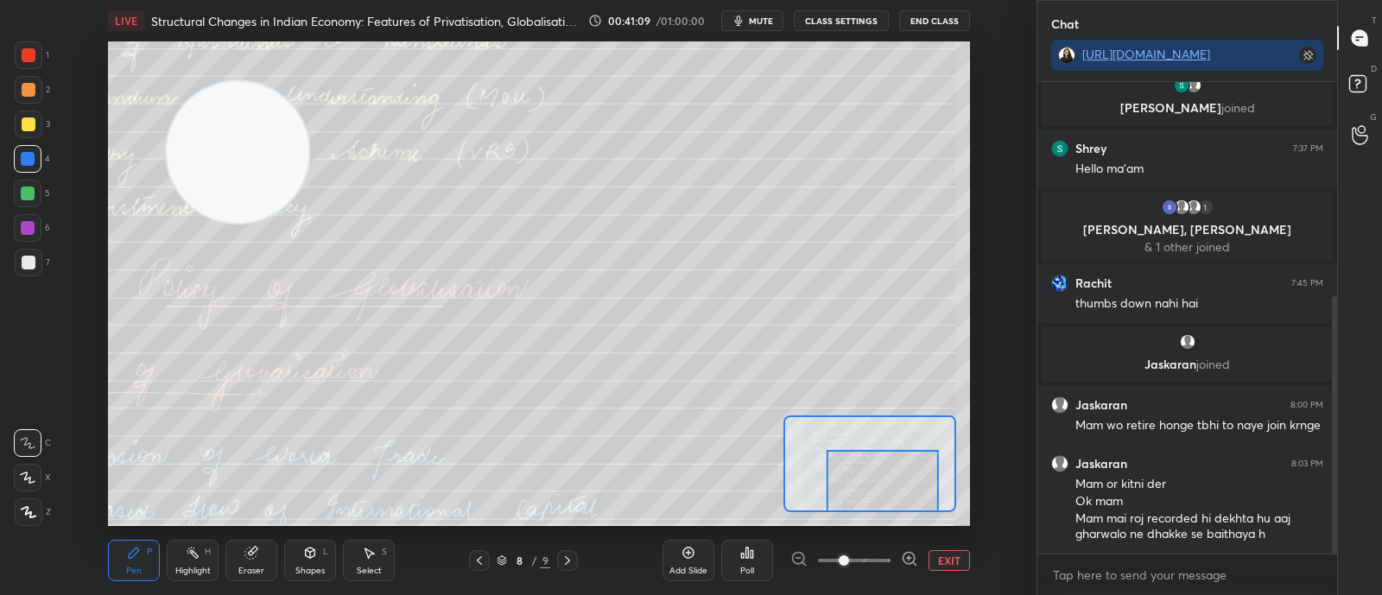
click at [568, 577] on div "Pen P Highlight H Eraser Shapes L Select S 8 / 9 Add Slide Poll EXIT" at bounding box center [539, 560] width 862 height 69
click at [560, 561] on icon at bounding box center [567, 561] width 14 height 14
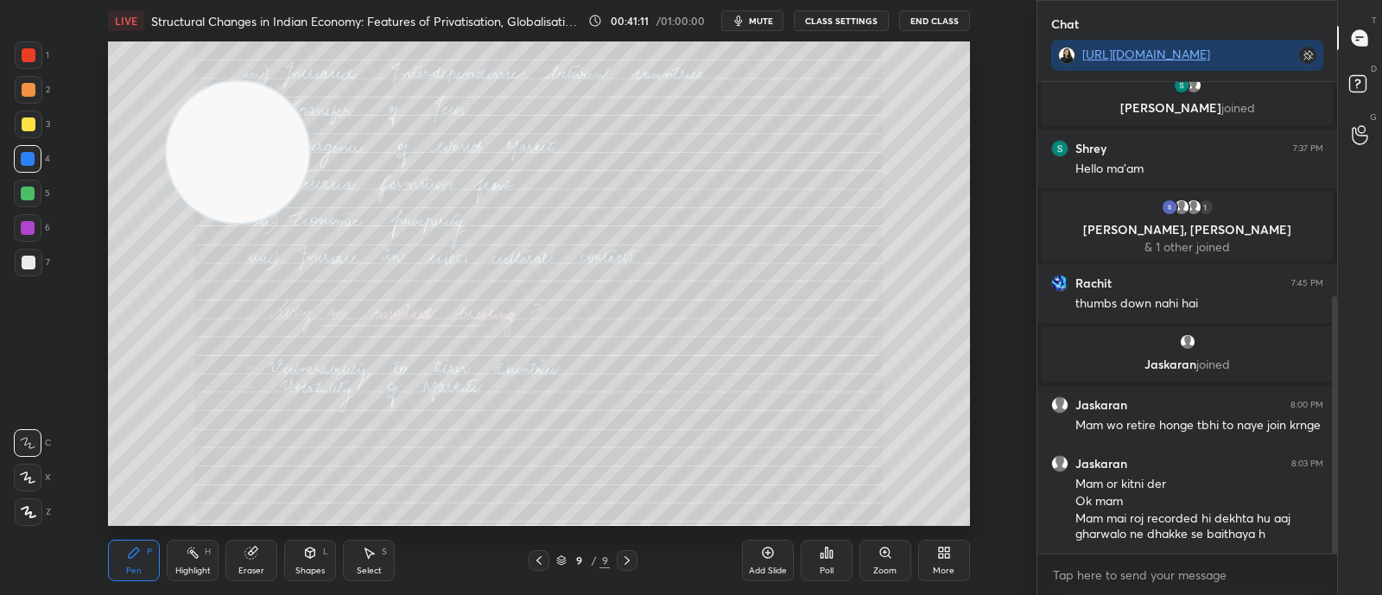
click at [852, 567] on div "Poll" at bounding box center [827, 560] width 52 height 41
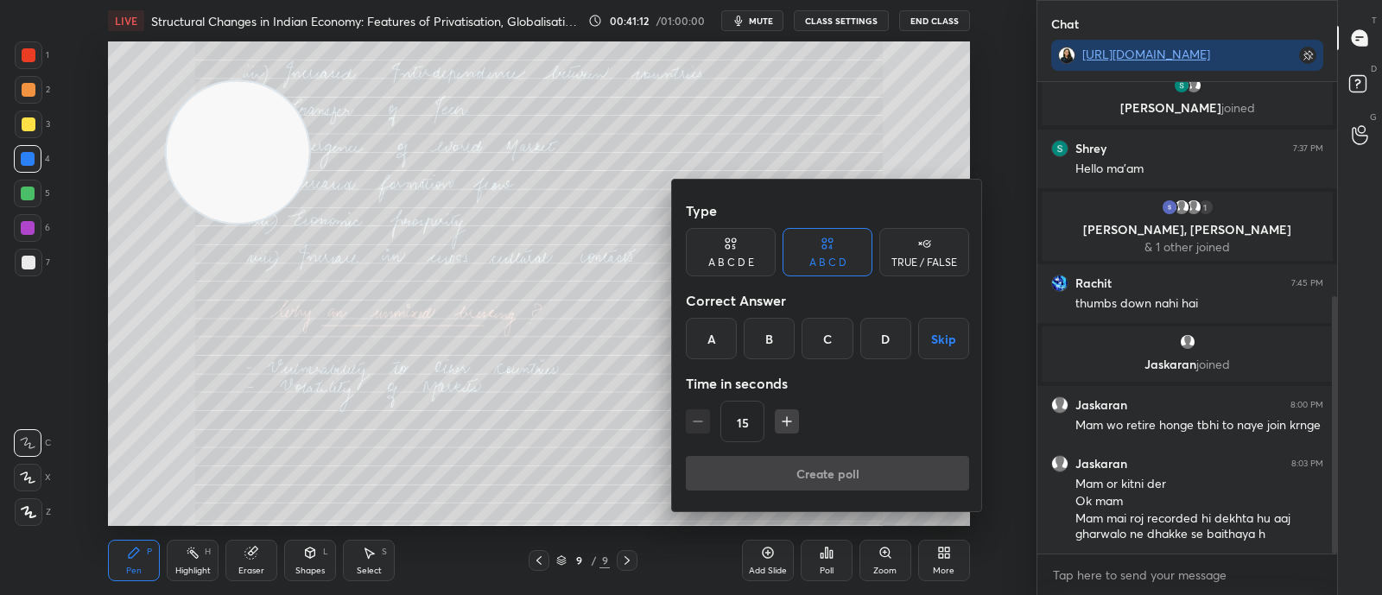
click at [885, 554] on div at bounding box center [691, 297] width 1382 height 595
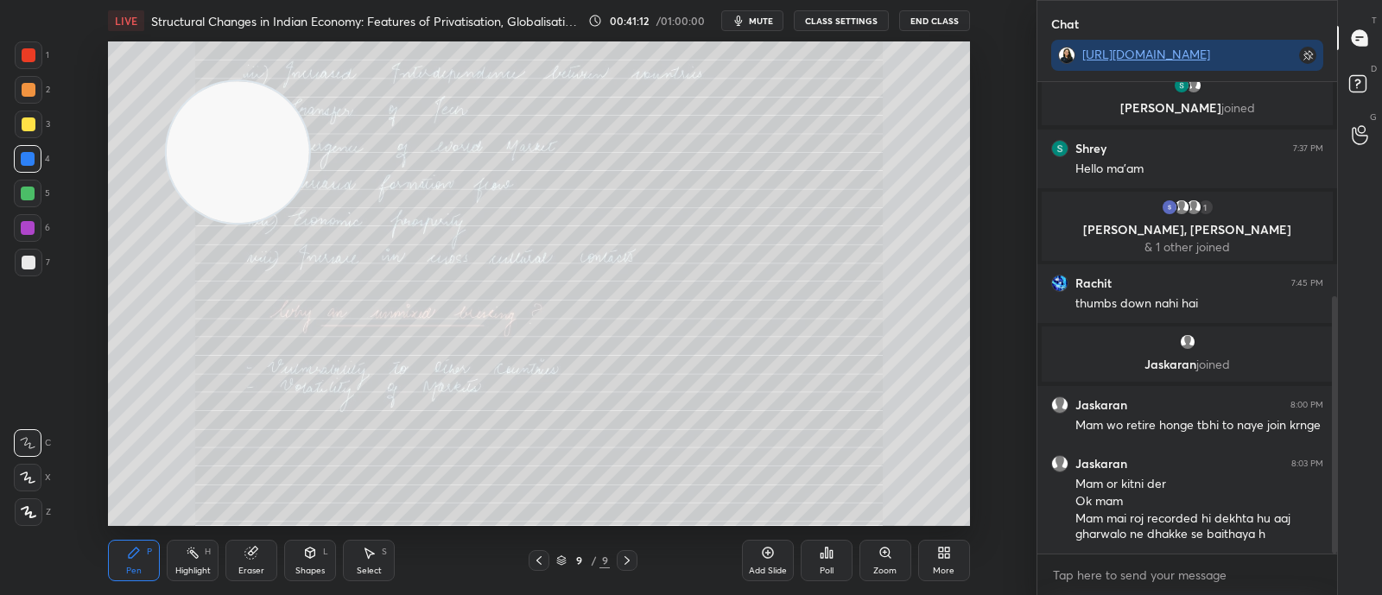
click at [887, 564] on div "Zoom" at bounding box center [885, 560] width 52 height 41
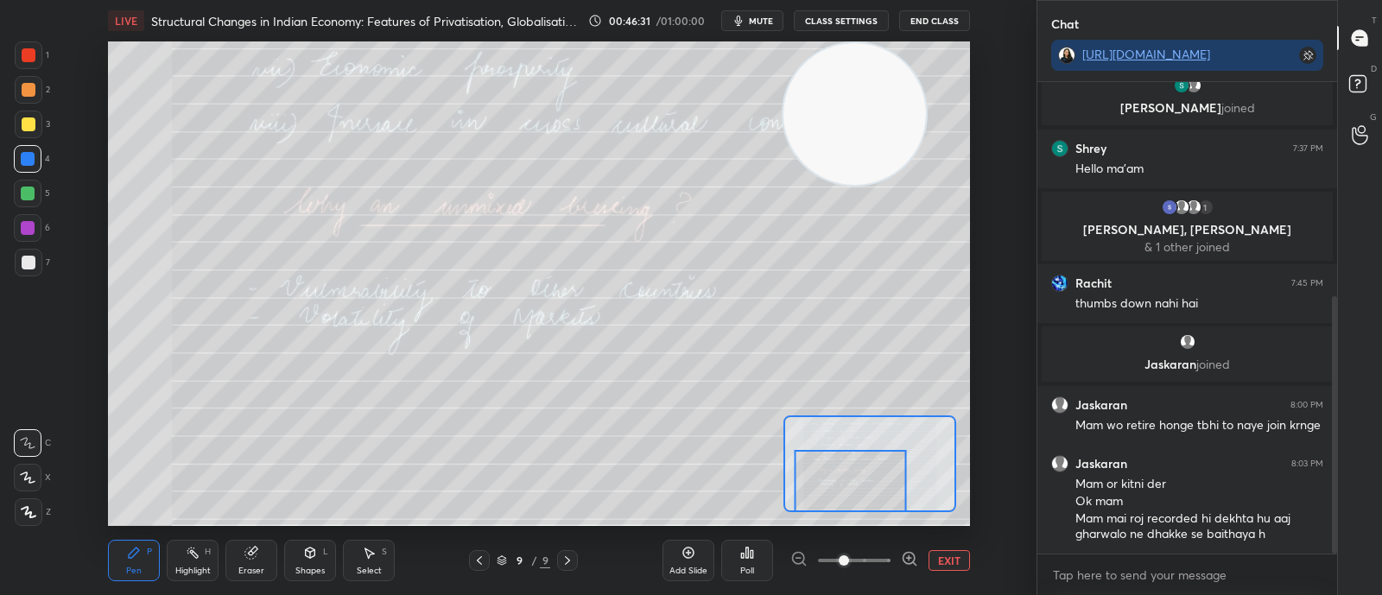
click at [263, 564] on div "Eraser" at bounding box center [251, 560] width 52 height 41
click at [45, 513] on div "E E Erase all" at bounding box center [35, 474] width 43 height 104
click at [30, 510] on span "Erase all" at bounding box center [28, 512] width 26 height 12
click at [250, 567] on div "Eraser" at bounding box center [251, 571] width 26 height 9
click at [38, 524] on div "Erase all" at bounding box center [28, 512] width 28 height 28
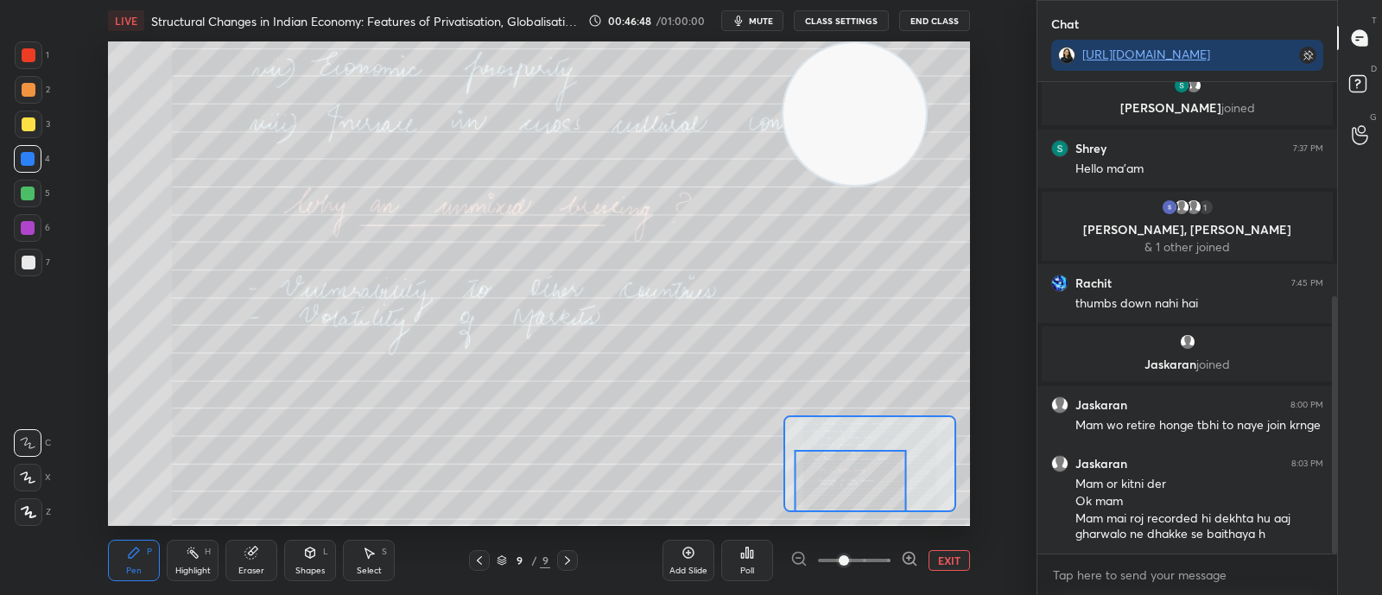
click at [246, 558] on icon at bounding box center [251, 553] width 14 height 14
click at [17, 520] on div "Erase all" at bounding box center [28, 512] width 28 height 28
click at [675, 562] on div "Add Slide" at bounding box center [688, 560] width 52 height 41
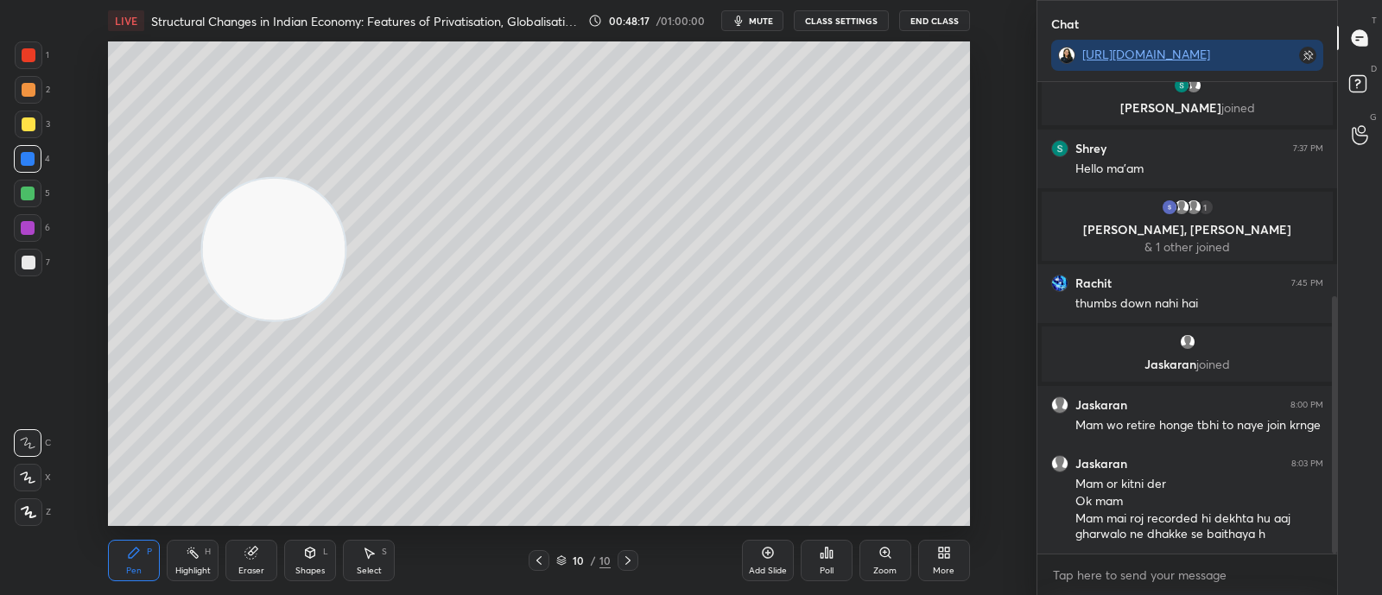
click at [754, 26] on span "mute" at bounding box center [761, 21] width 24 height 12
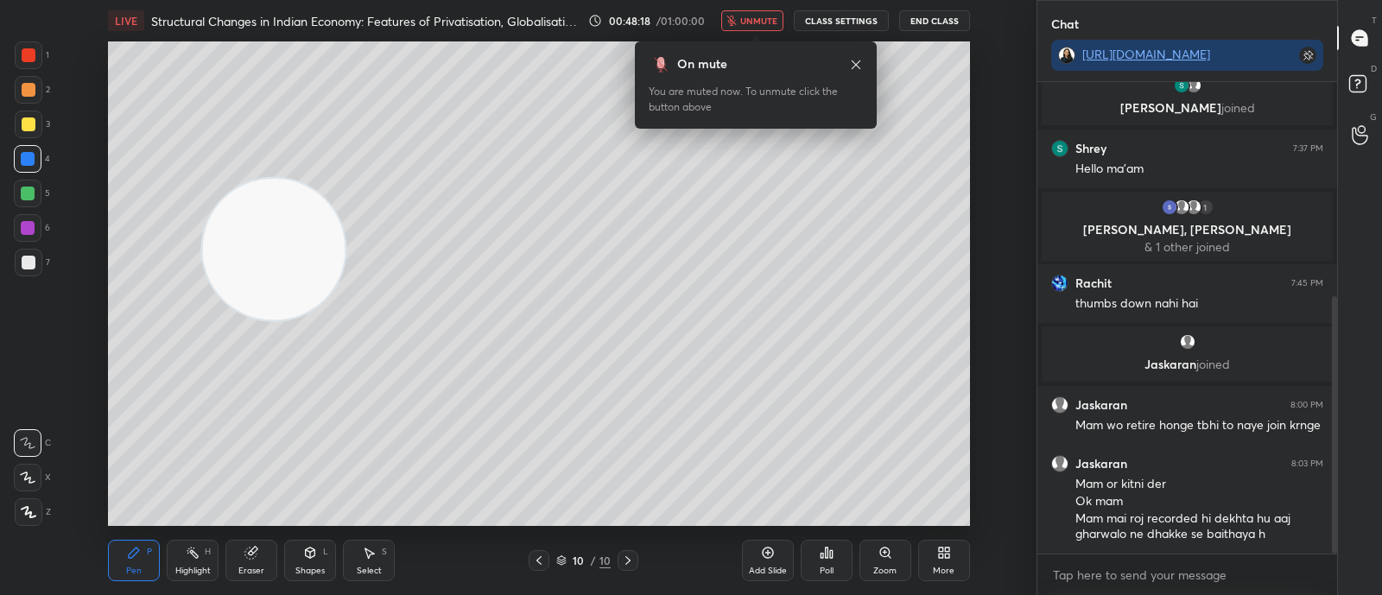
click at [741, 28] on button "unmute" at bounding box center [752, 20] width 62 height 21
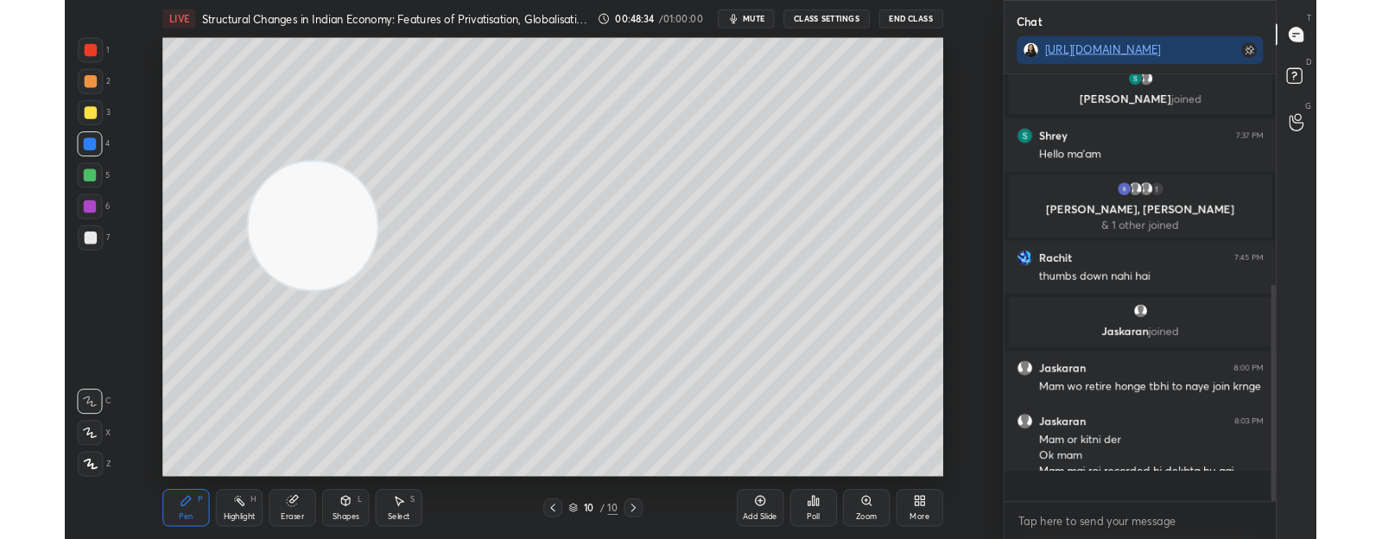
scroll to position [466, 294]
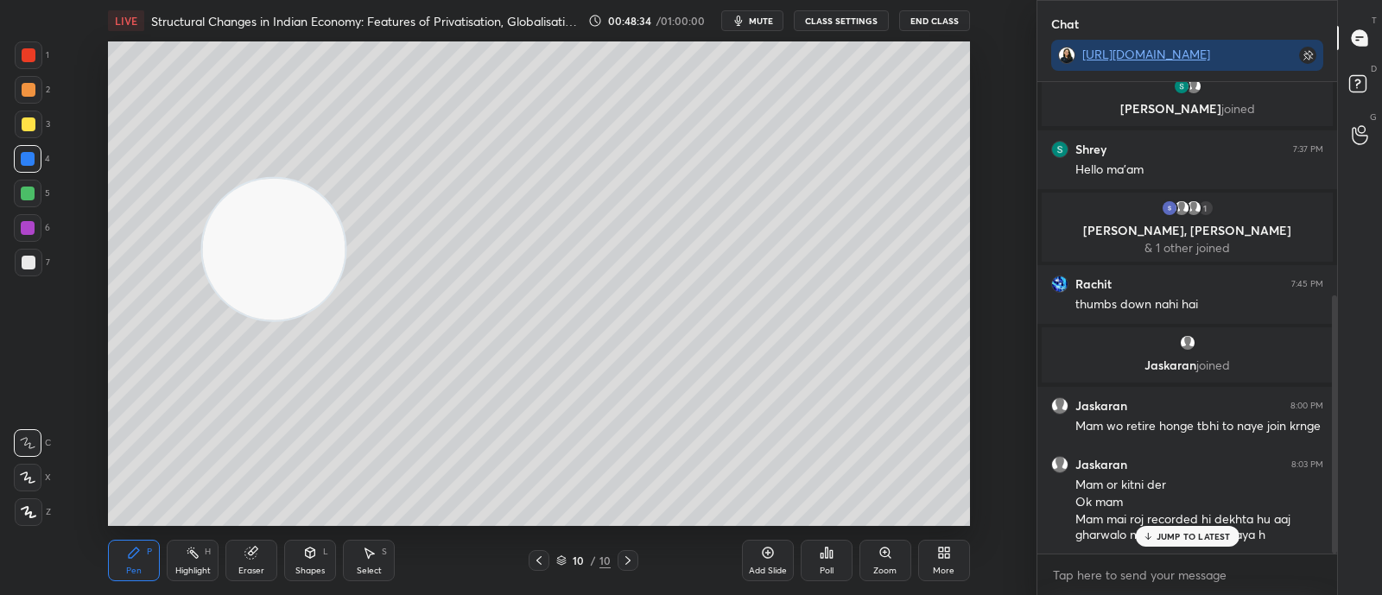
click at [756, 19] on span "mute" at bounding box center [761, 21] width 24 height 12
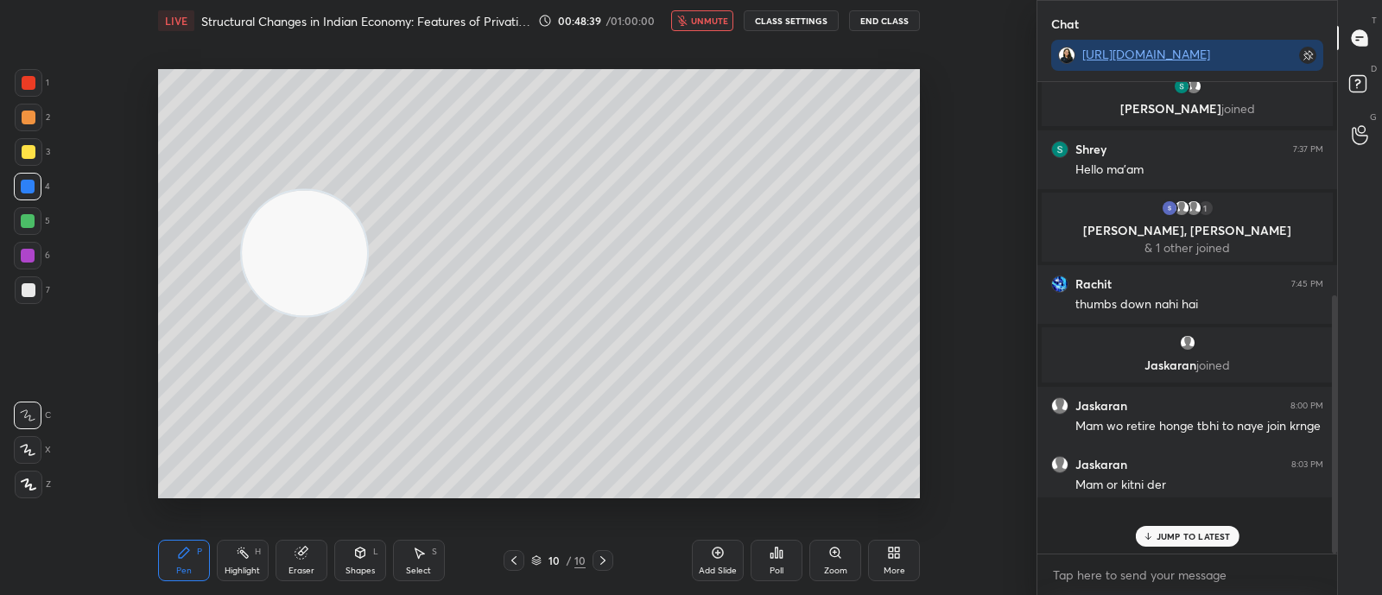
type textarea "x"
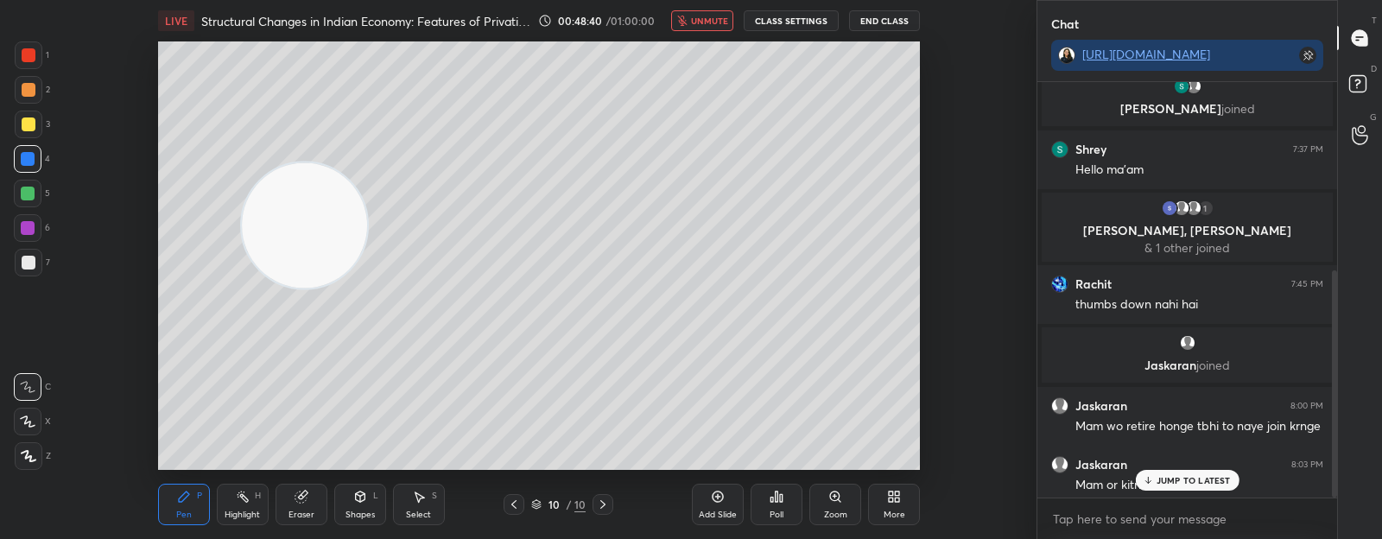
scroll to position [446, 0]
